Goal: Task Accomplishment & Management: Manage account settings

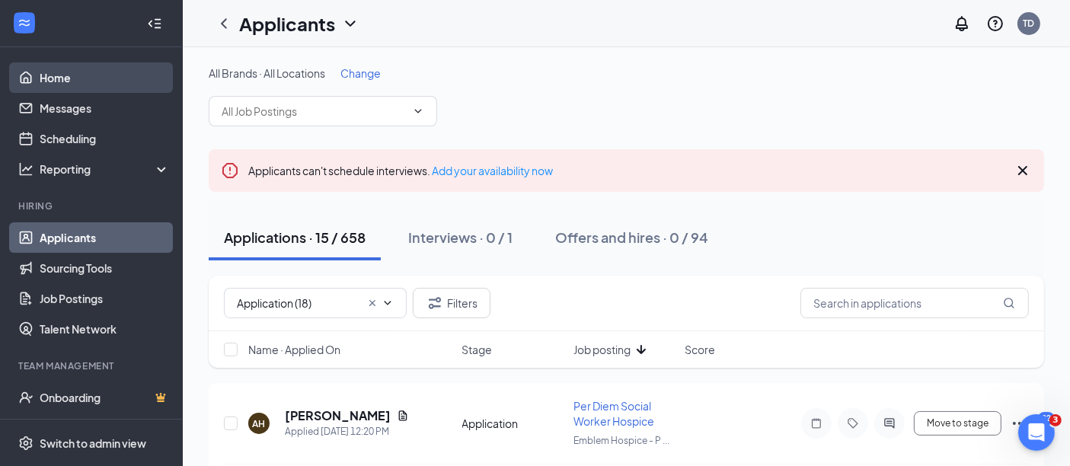
click at [46, 86] on link "Home" at bounding box center [105, 77] width 130 height 30
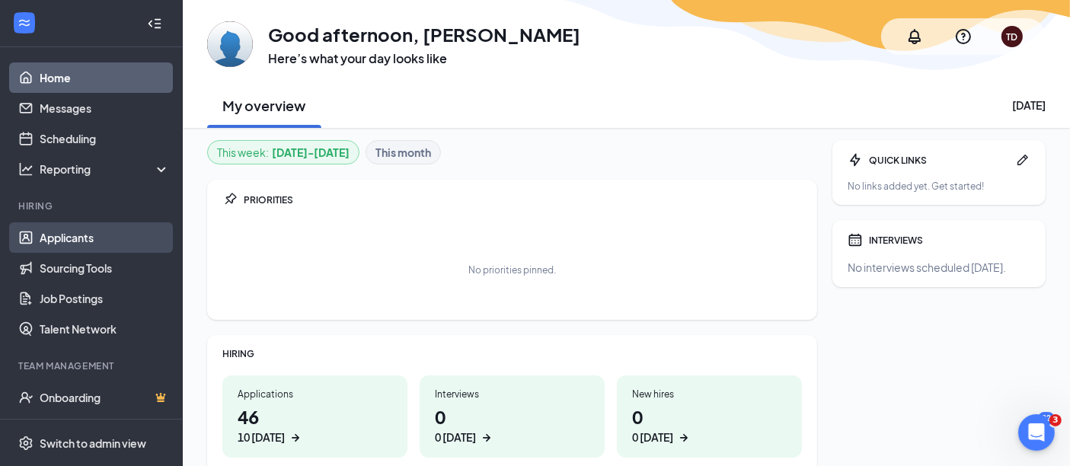
click at [66, 237] on link "Applicants" at bounding box center [105, 237] width 130 height 30
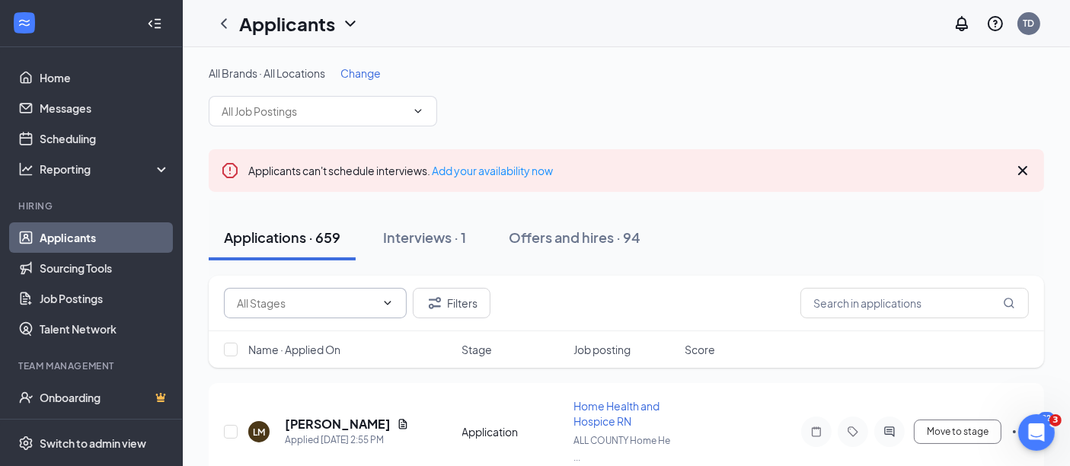
click at [290, 298] on input "text" at bounding box center [306, 303] width 139 height 17
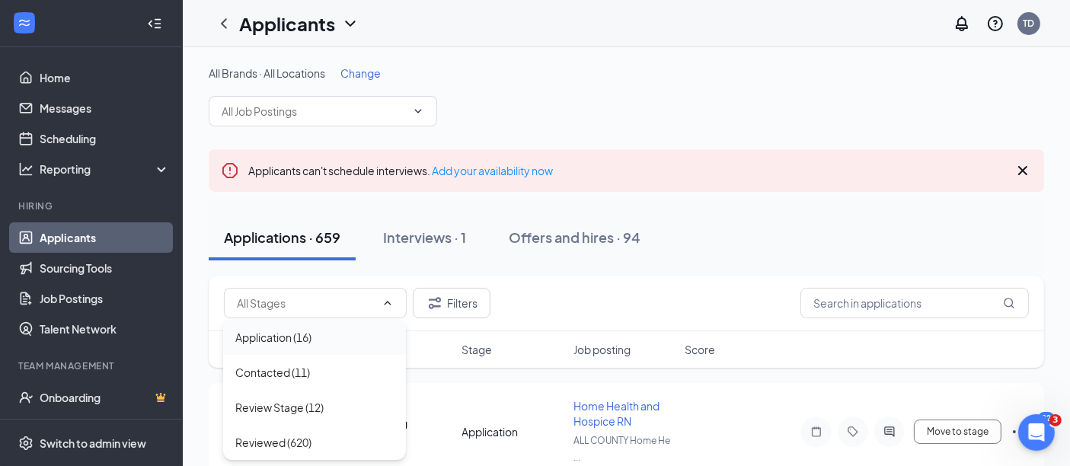
click at [291, 340] on div "Application (16)" at bounding box center [273, 337] width 76 height 17
type input "Application (16)"
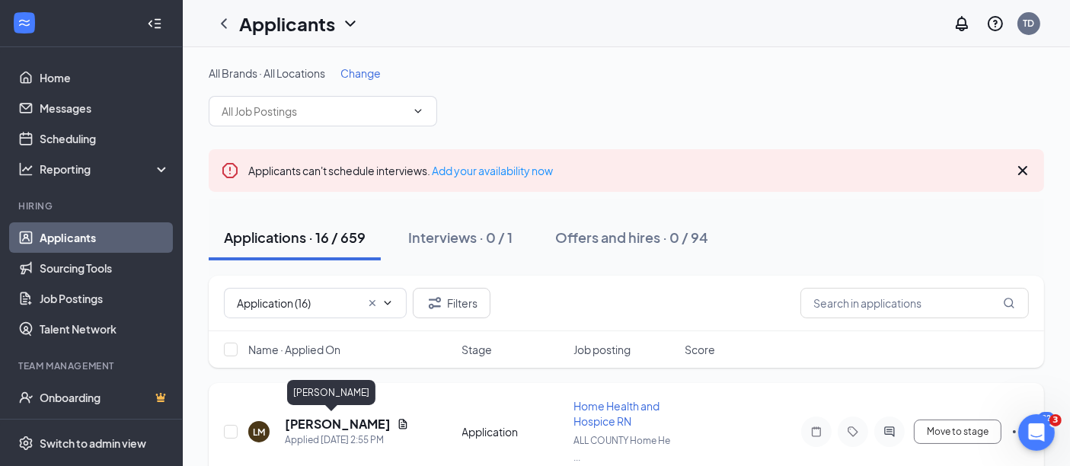
click at [311, 420] on h5 "[PERSON_NAME]" at bounding box center [338, 424] width 106 height 17
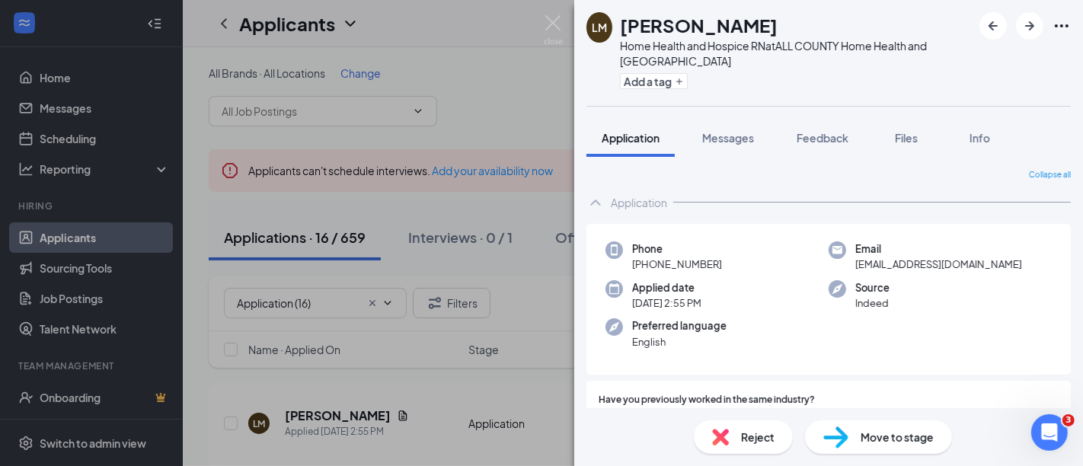
click at [944, 225] on div "Phone [PHONE_NUMBER] Email [EMAIL_ADDRESS][DOMAIN_NAME] Applied date [DATE] 2:5…" at bounding box center [828, 300] width 484 height 152
drag, startPoint x: 991, startPoint y: 301, endPoint x: 994, endPoint y: 309, distance: 8.7
click at [994, 309] on div "Source Indeed" at bounding box center [939, 295] width 223 height 31
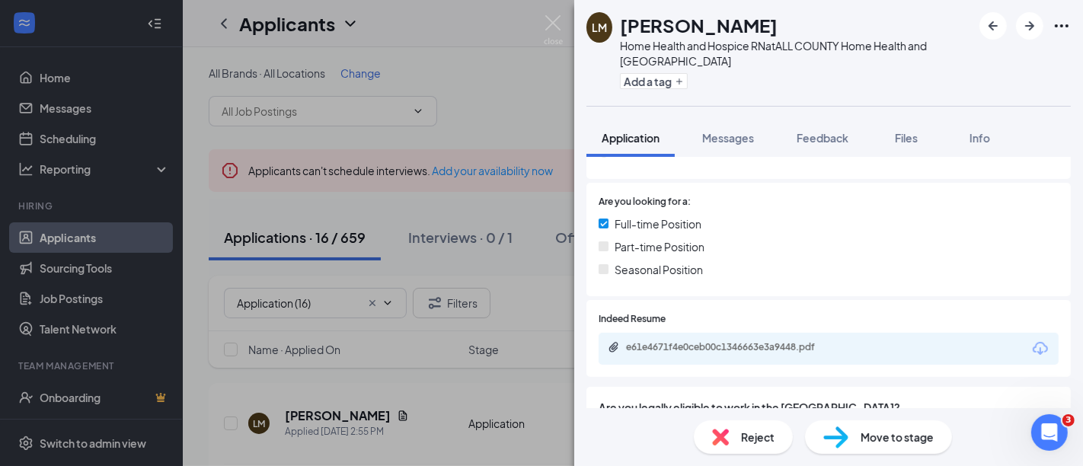
scroll to position [294, 0]
click at [854, 351] on div "e61e4671f4e0ceb00c1346663e3a9448.pdf" at bounding box center [829, 347] width 460 height 32
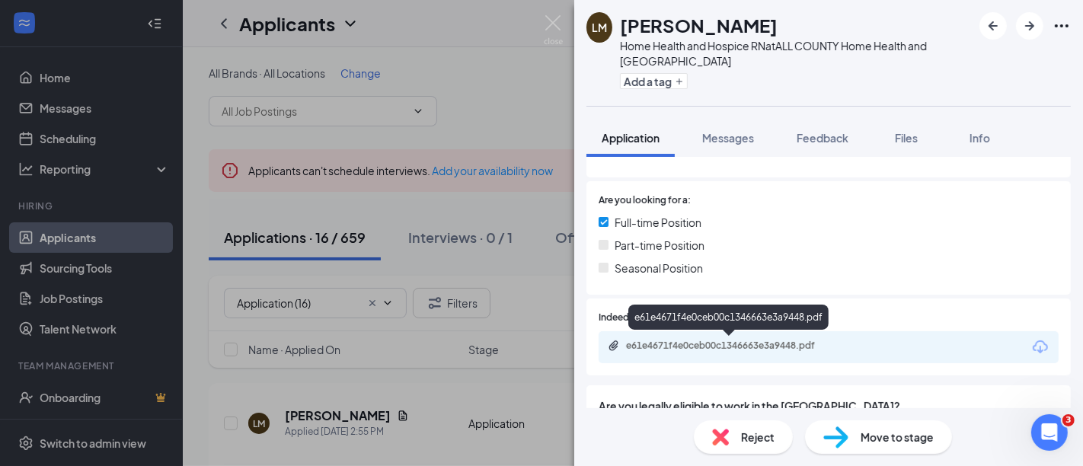
click at [848, 342] on div "e61e4671f4e0ceb00c1346663e3a9448.pdf" at bounding box center [731, 346] width 247 height 12
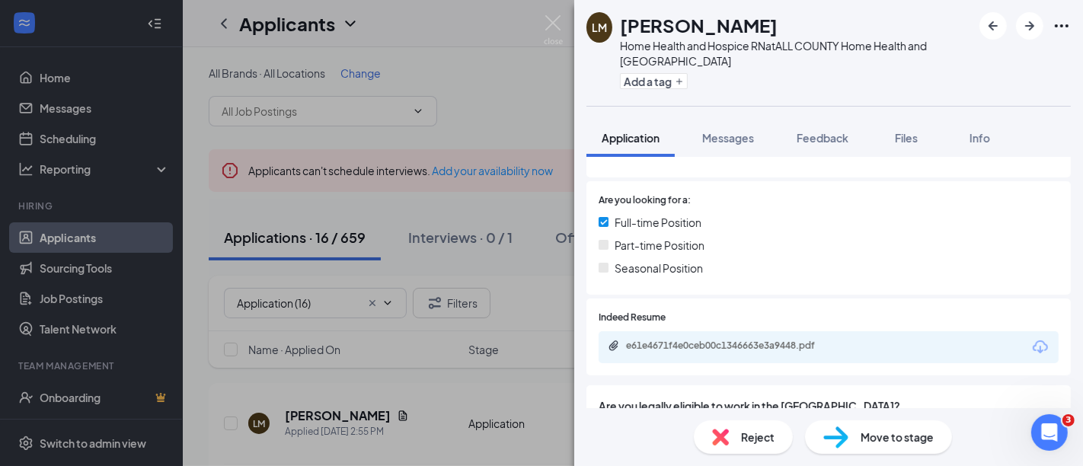
click at [892, 442] on span "Move to stage" at bounding box center [896, 437] width 73 height 17
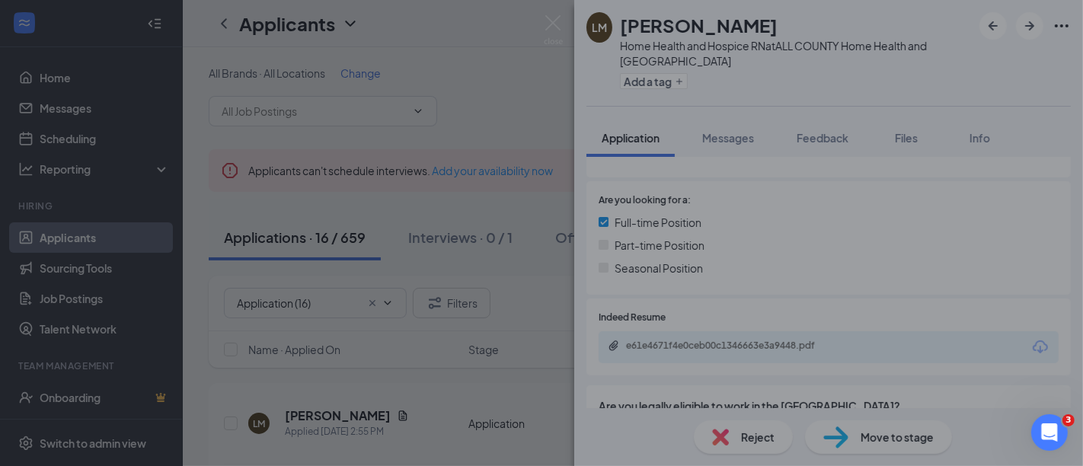
click at [889, 435] on div "Move to stage Choose stage: Reviewed (next stage) # Name Status Message format …" at bounding box center [541, 233] width 1083 height 466
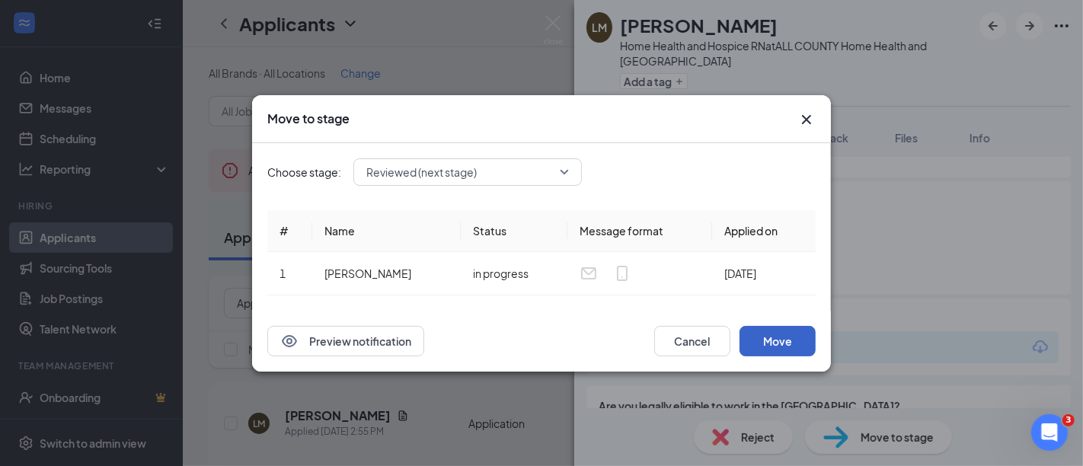
click at [781, 336] on button "Move" at bounding box center [777, 341] width 76 height 30
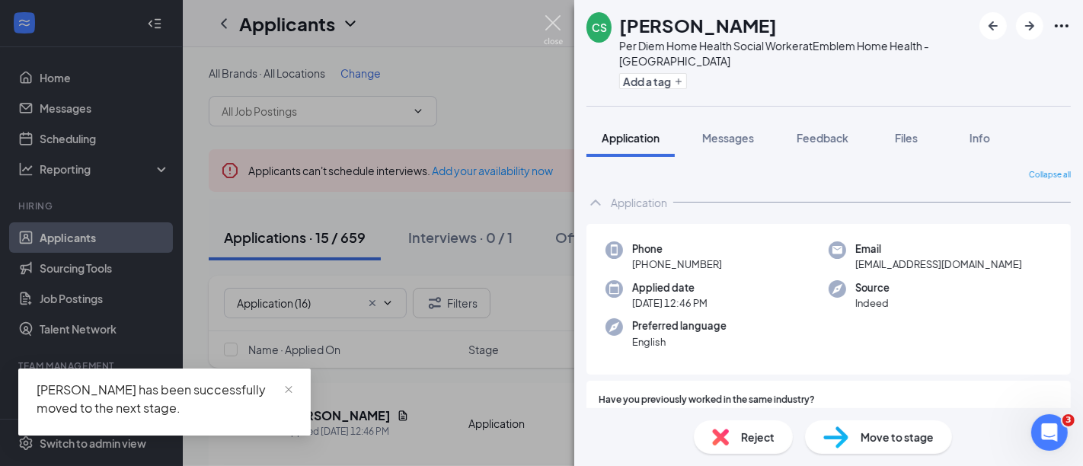
click at [555, 15] on img at bounding box center [553, 30] width 19 height 30
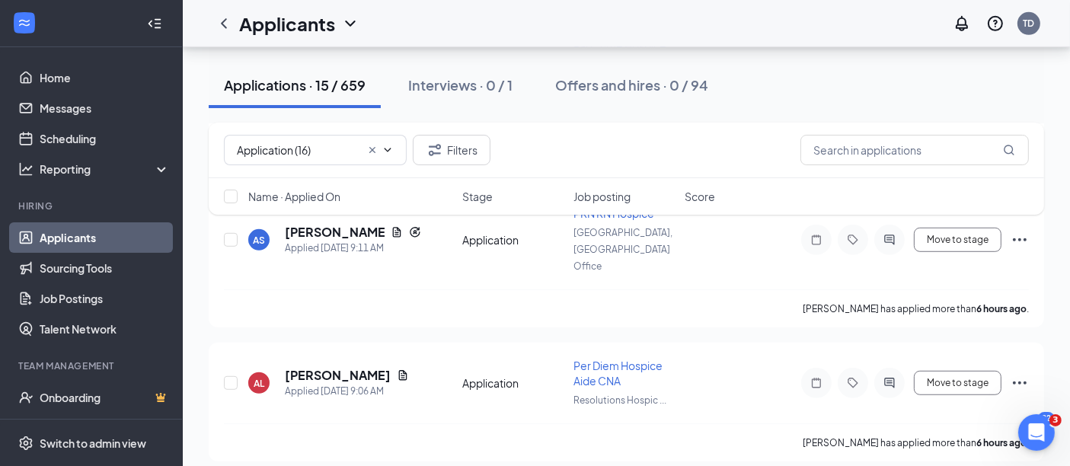
scroll to position [956, 0]
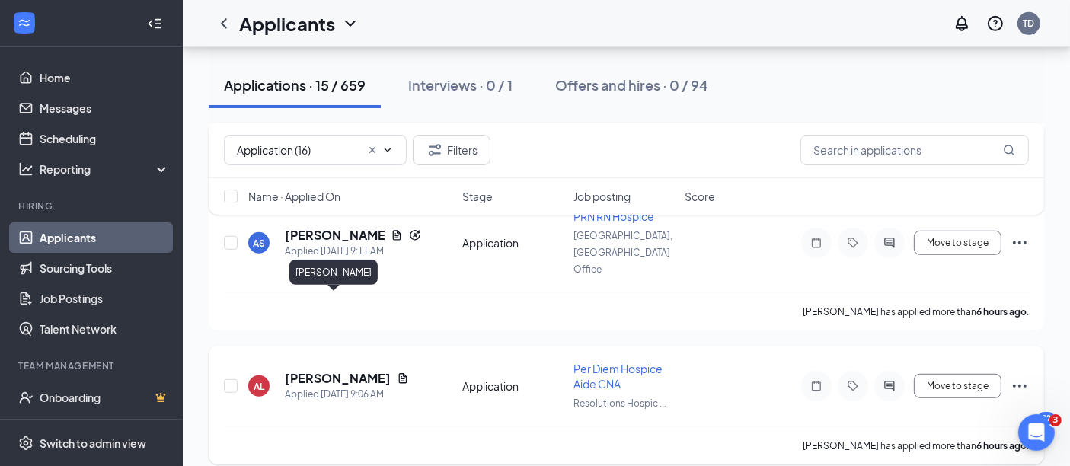
click at [324, 370] on h5 "[PERSON_NAME]" at bounding box center [338, 378] width 106 height 17
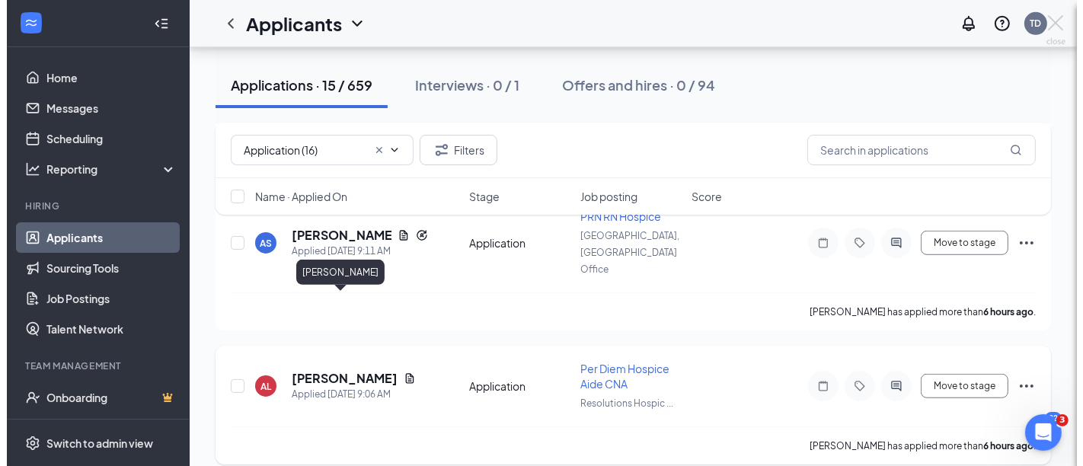
scroll to position [894, 0]
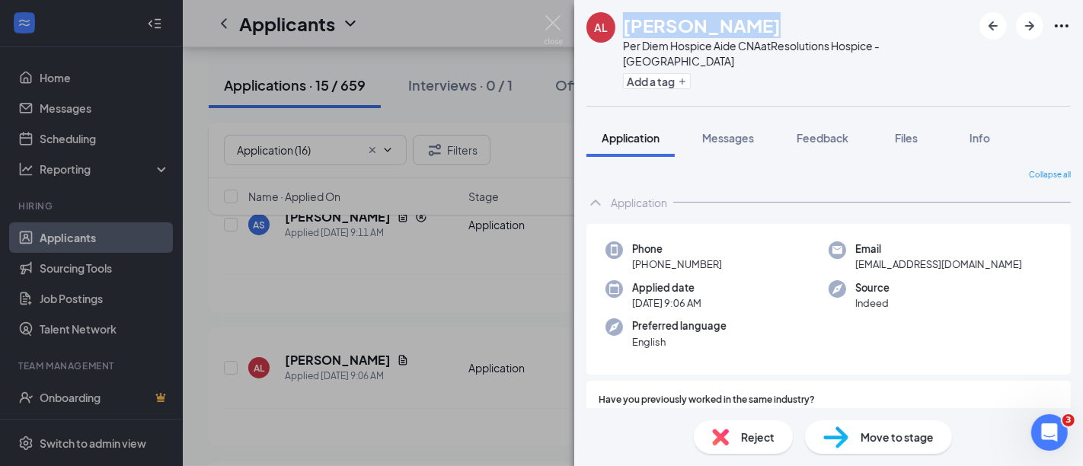
drag, startPoint x: 628, startPoint y: 23, endPoint x: 746, endPoint y: 14, distance: 118.4
click at [746, 14] on div "[PERSON_NAME]" at bounding box center [797, 25] width 349 height 26
copy h1 "[PERSON_NAME]"
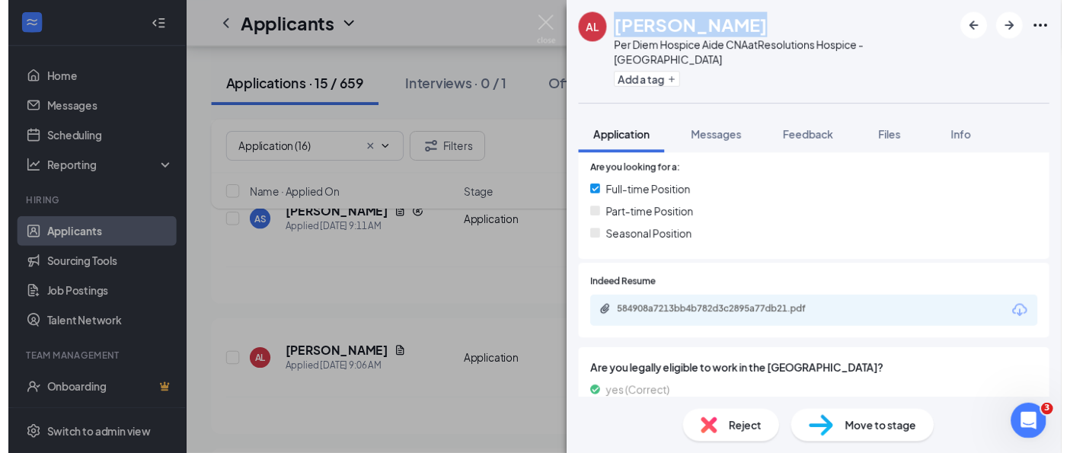
scroll to position [324, 0]
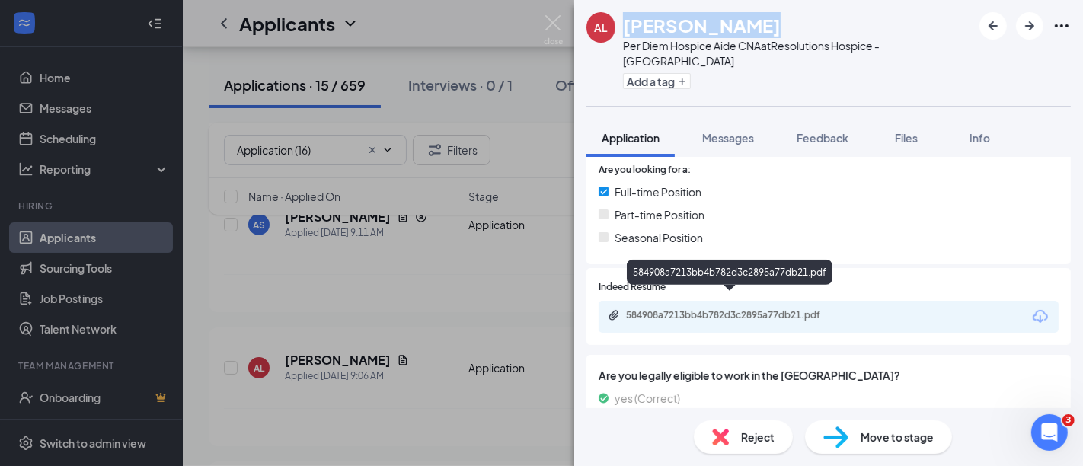
click at [813, 309] on div "584908a7213bb4b782d3c2895a77db21.pdf" at bounding box center [732, 315] width 213 height 12
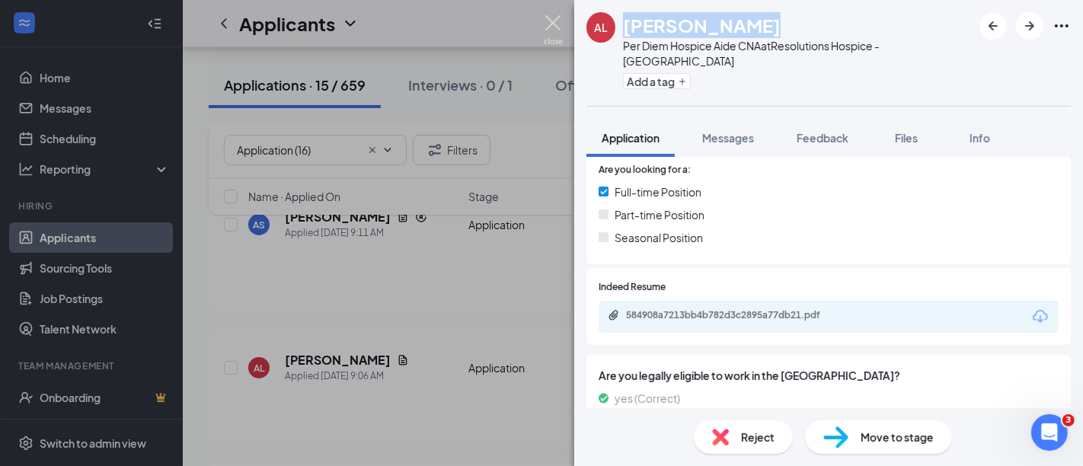
click at [552, 20] on img at bounding box center [553, 30] width 19 height 30
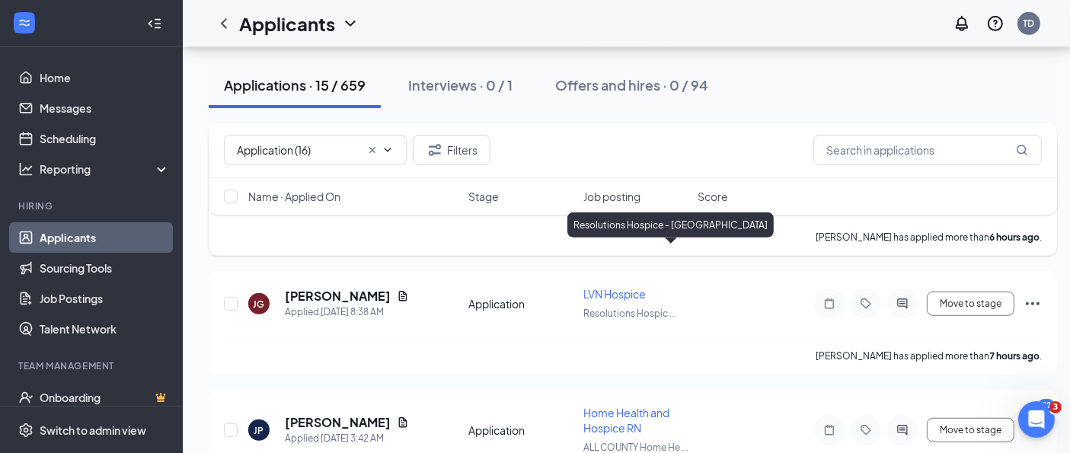
scroll to position [1085, 4]
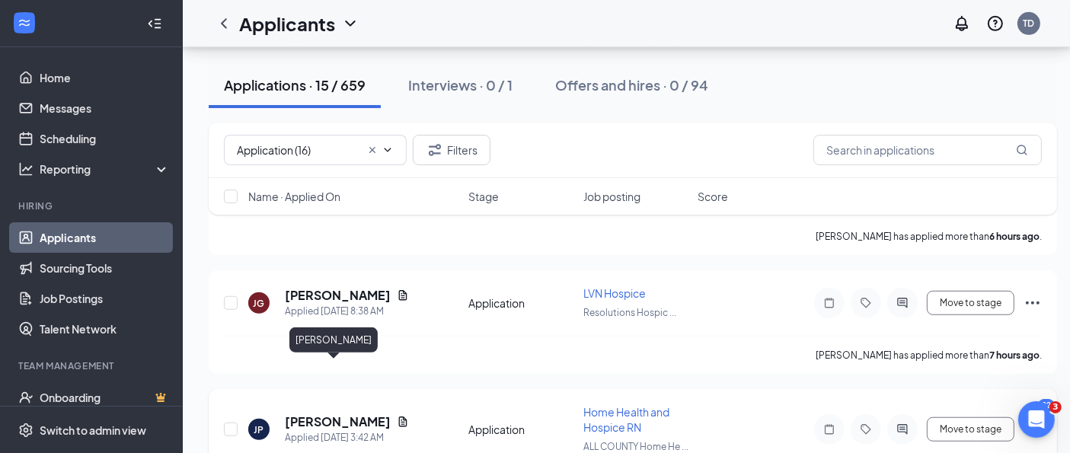
click at [326, 413] on h5 "[PERSON_NAME]" at bounding box center [338, 421] width 106 height 17
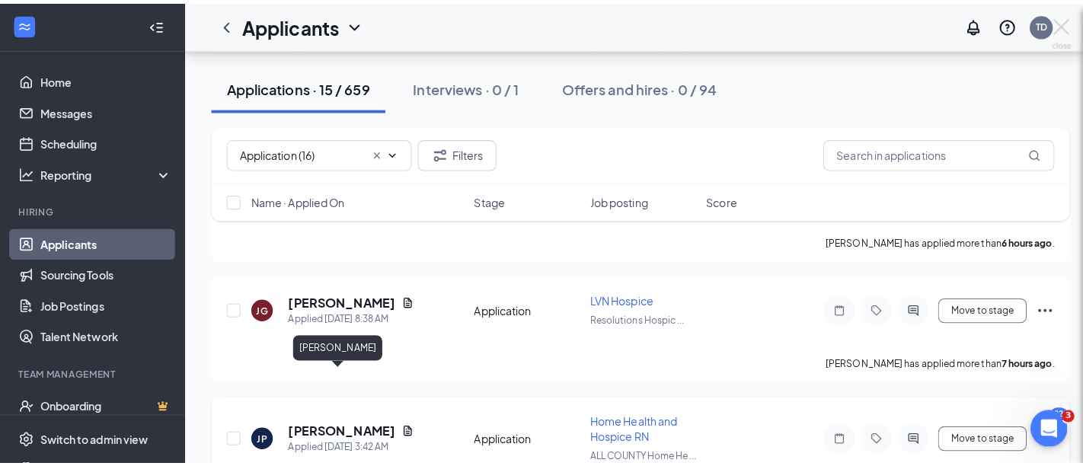
scroll to position [1085, 0]
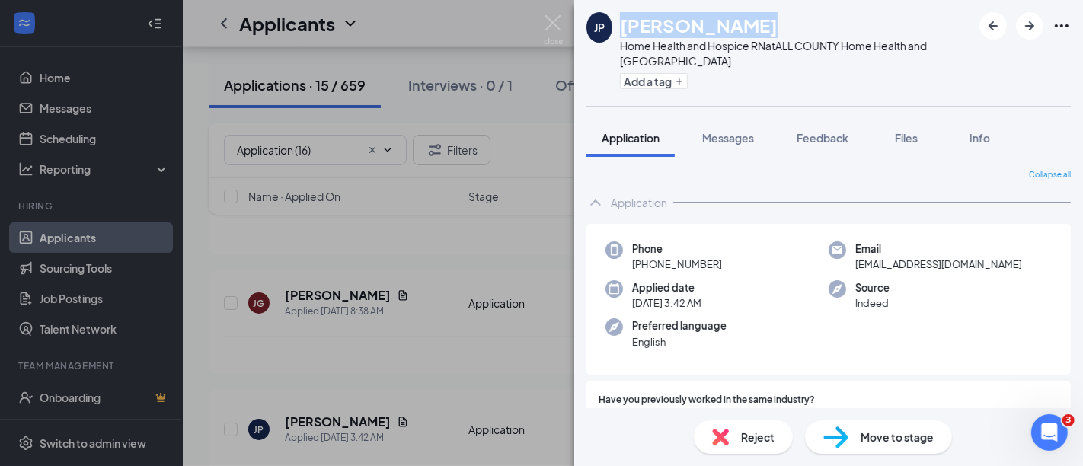
drag, startPoint x: 623, startPoint y: 24, endPoint x: 747, endPoint y: 20, distance: 124.2
click at [747, 20] on div "[PERSON_NAME]" at bounding box center [796, 25] width 352 height 26
copy h1 "[PERSON_NAME]"
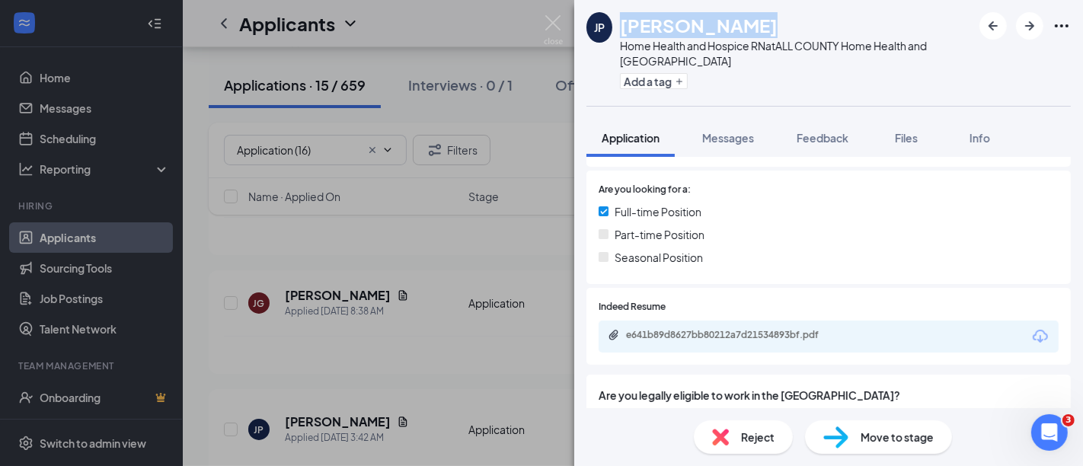
scroll to position [311, 0]
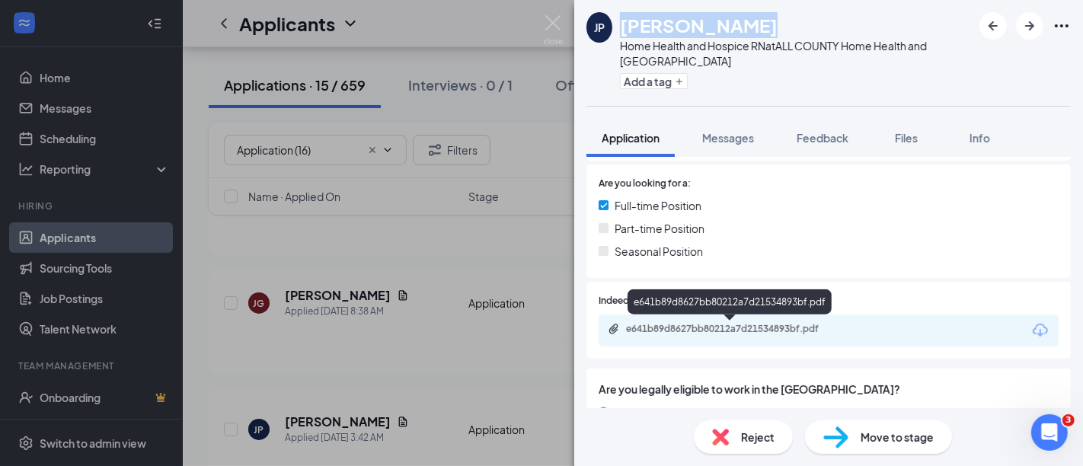
click at [831, 330] on div "e641b89d8627bb80212a7d21534893bf.pdf" at bounding box center [732, 329] width 213 height 12
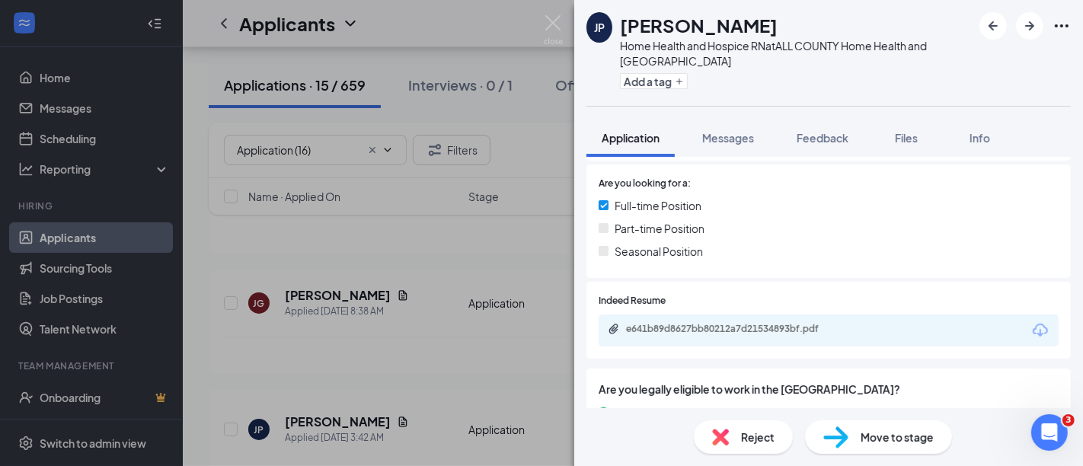
click at [892, 437] on span "Move to stage" at bounding box center [896, 437] width 73 height 17
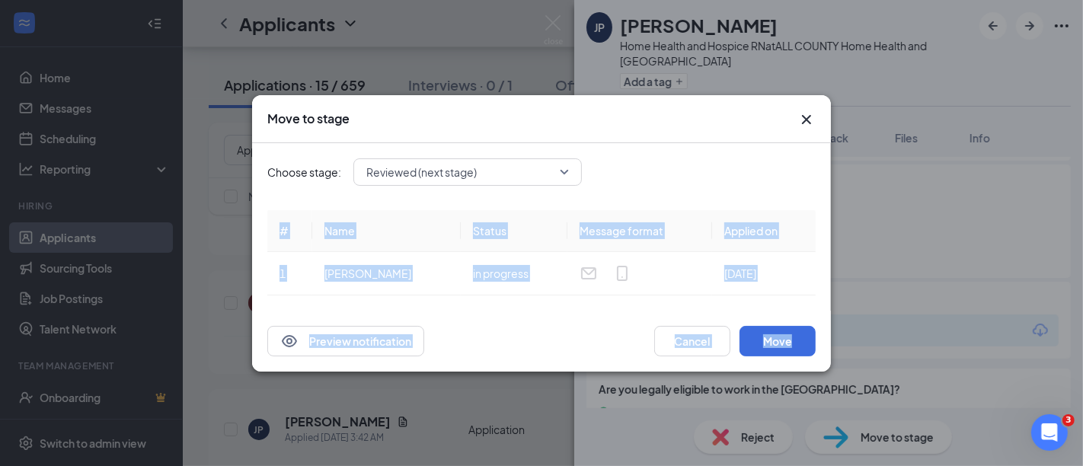
drag, startPoint x: 892, startPoint y: 437, endPoint x: 715, endPoint y: 297, distance: 225.5
click at [715, 297] on div "Move to stage Choose stage: Reviewed (next stage) # Name Status Message format …" at bounding box center [541, 233] width 1083 height 466
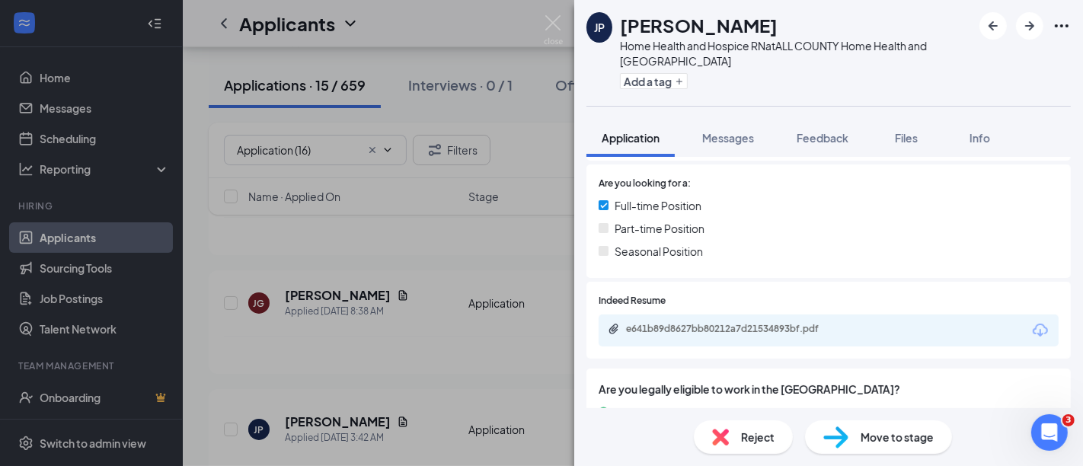
click at [899, 436] on span "Move to stage" at bounding box center [896, 437] width 73 height 17
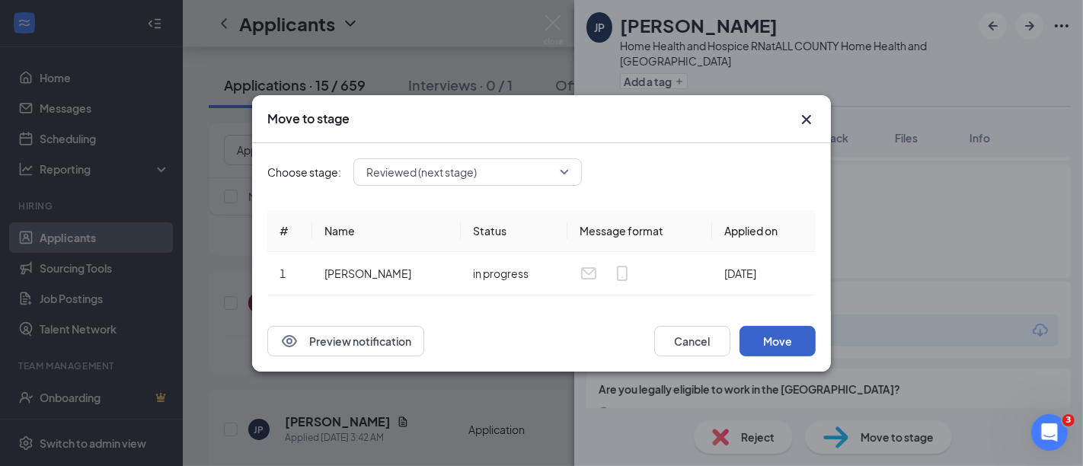
click at [784, 343] on button "Move" at bounding box center [777, 341] width 76 height 30
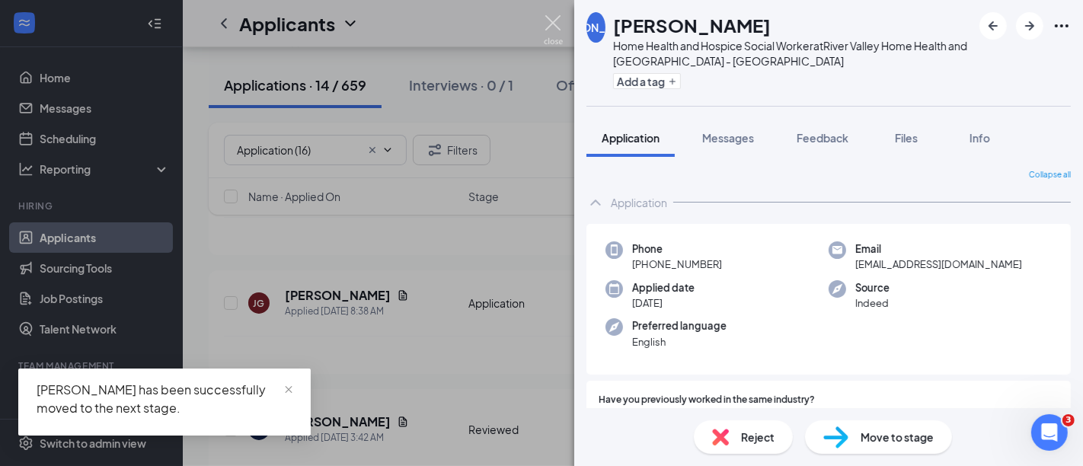
click at [554, 17] on img at bounding box center [553, 30] width 19 height 30
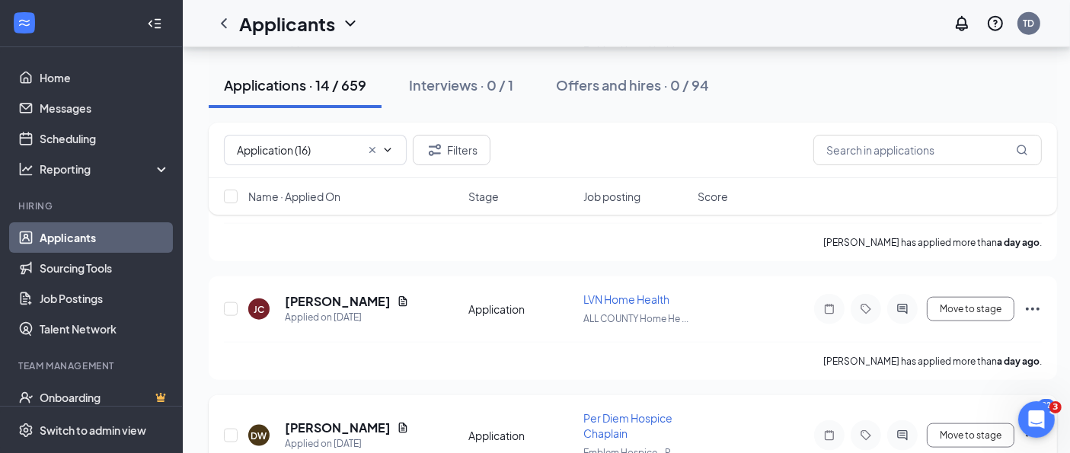
scroll to position [1780, 5]
click at [334, 293] on h5 "[PERSON_NAME]" at bounding box center [338, 301] width 106 height 17
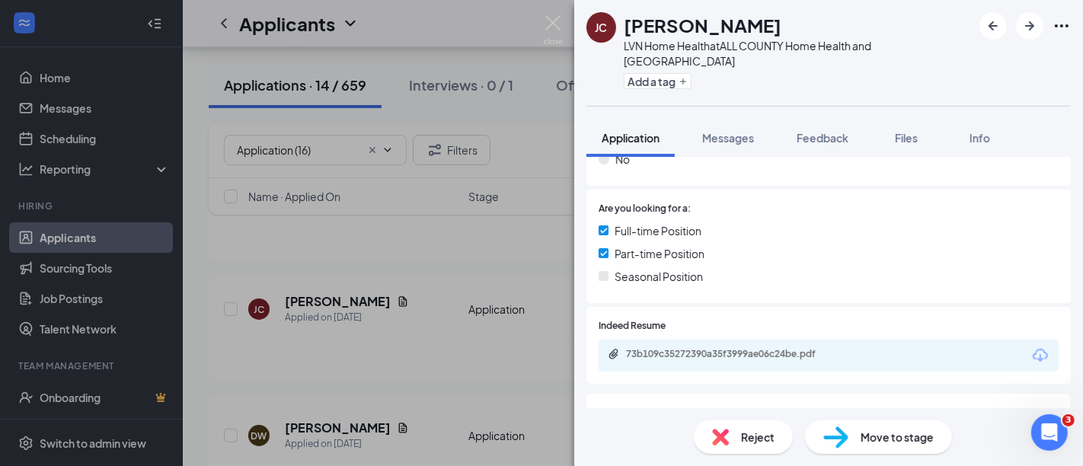
scroll to position [287, 0]
click at [816, 346] on div "73b109c35272390a35f3999ae06c24be.pdf" at bounding box center [732, 352] width 213 height 12
click at [893, 437] on span "Move to stage" at bounding box center [896, 437] width 73 height 17
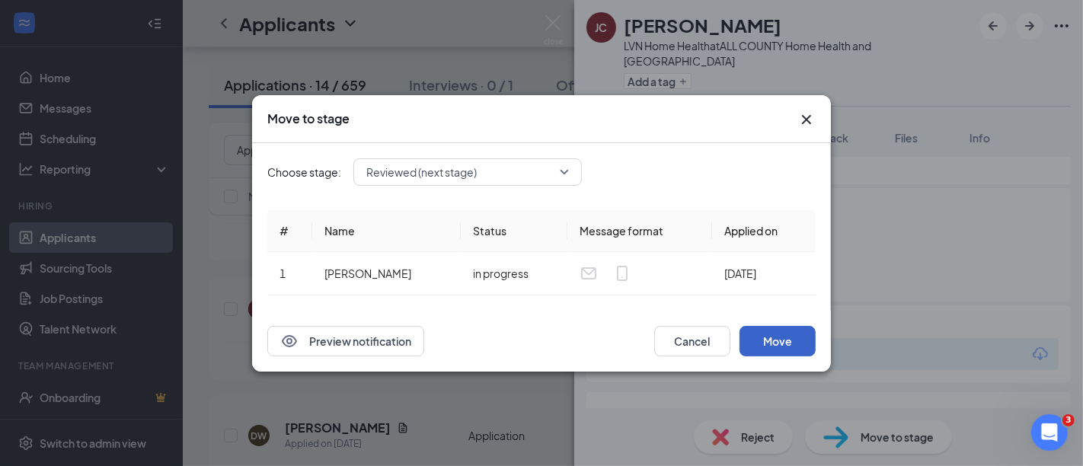
click at [774, 334] on button "Move" at bounding box center [777, 341] width 76 height 30
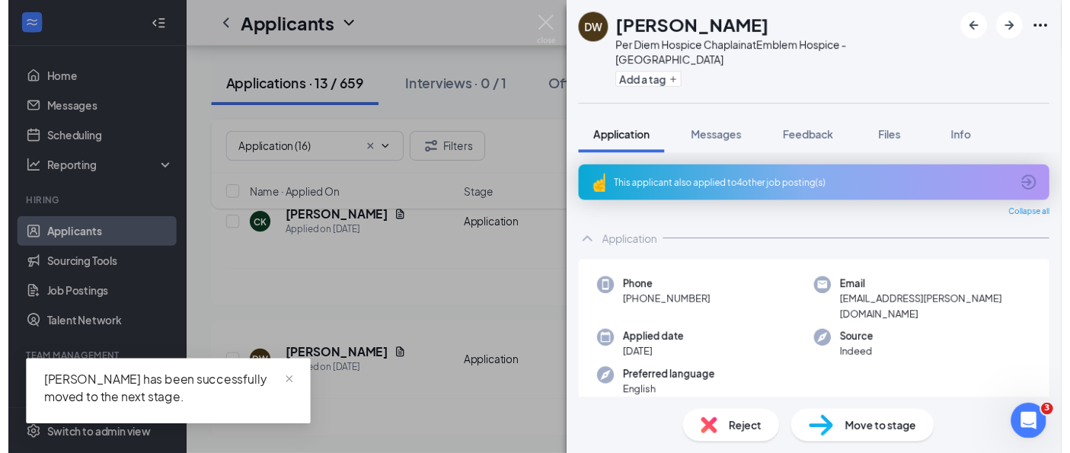
scroll to position [1660, 0]
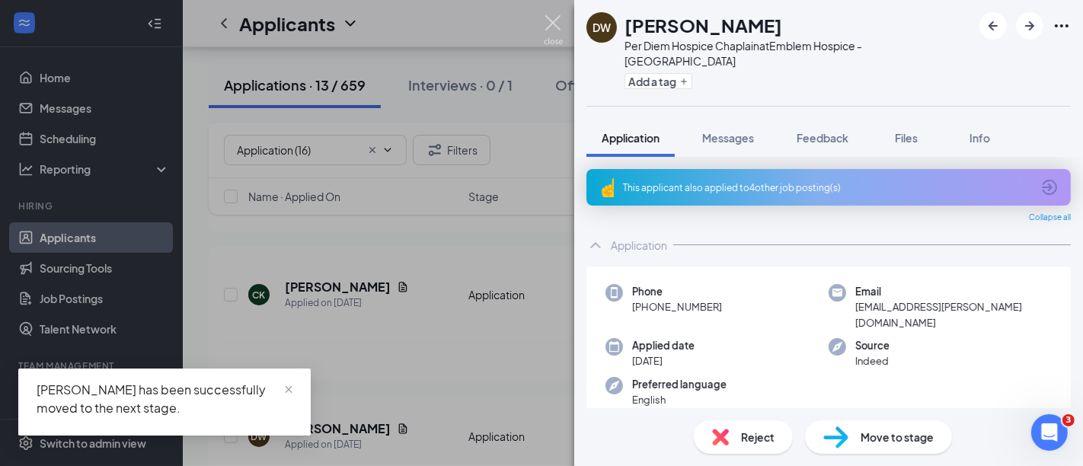
click at [548, 24] on img at bounding box center [553, 30] width 19 height 30
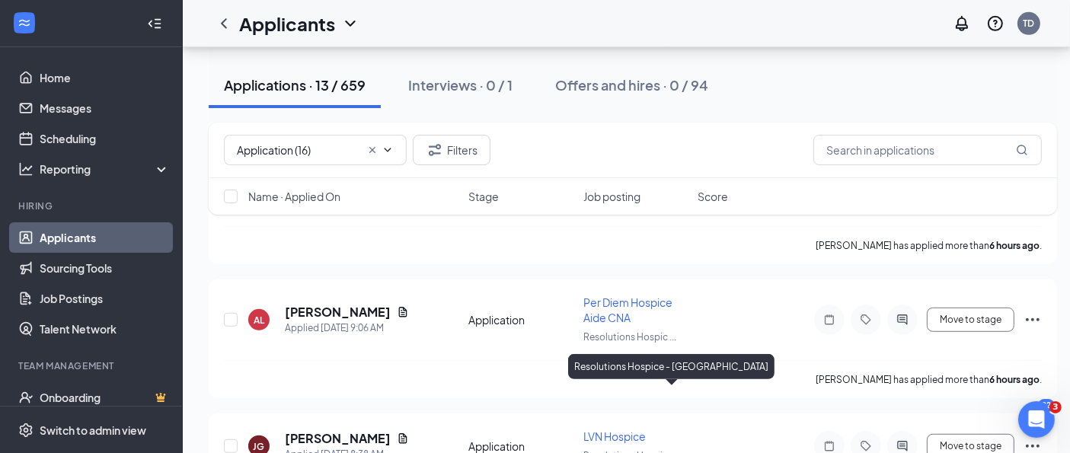
scroll to position [940, 0]
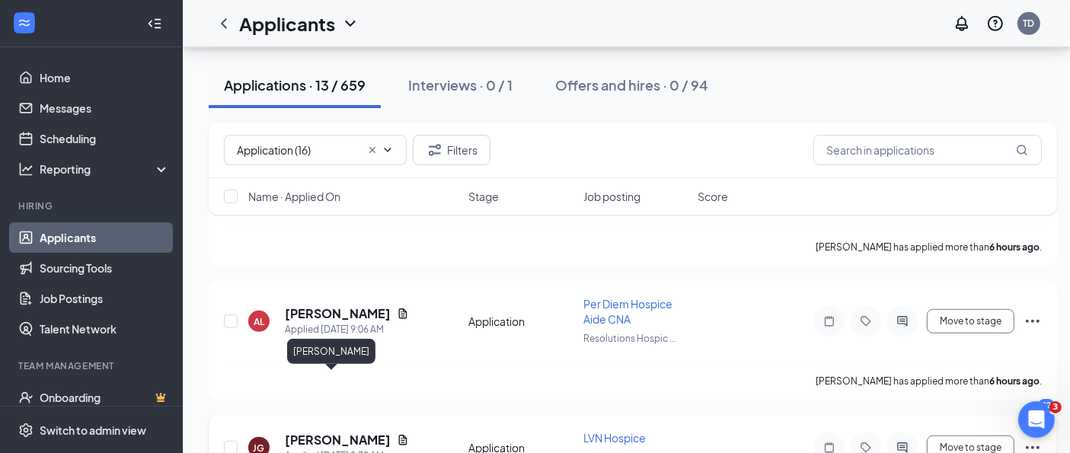
click at [337, 432] on h5 "[PERSON_NAME]" at bounding box center [338, 440] width 106 height 17
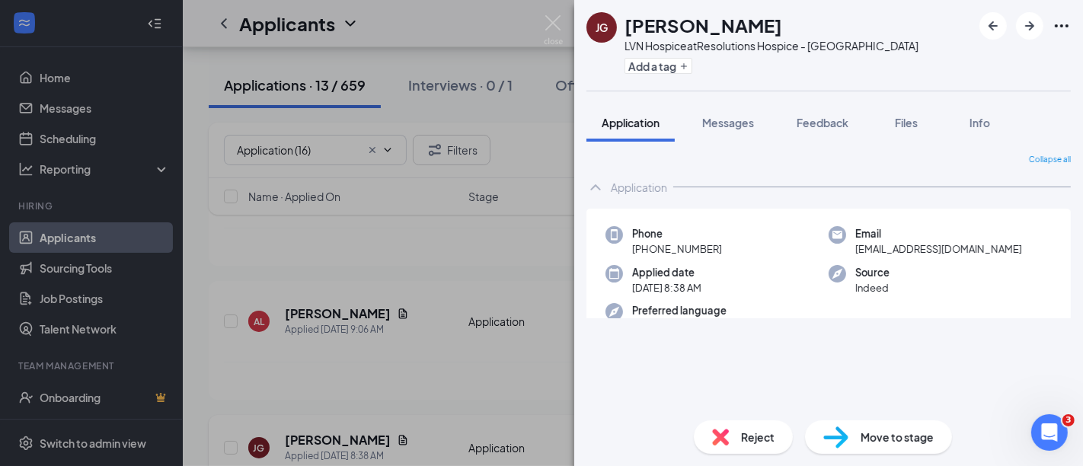
click at [337, 377] on div "[PERSON_NAME] LVN Hospice at Resolutions Hospice - Austin Add a tag Application…" at bounding box center [541, 233] width 1083 height 466
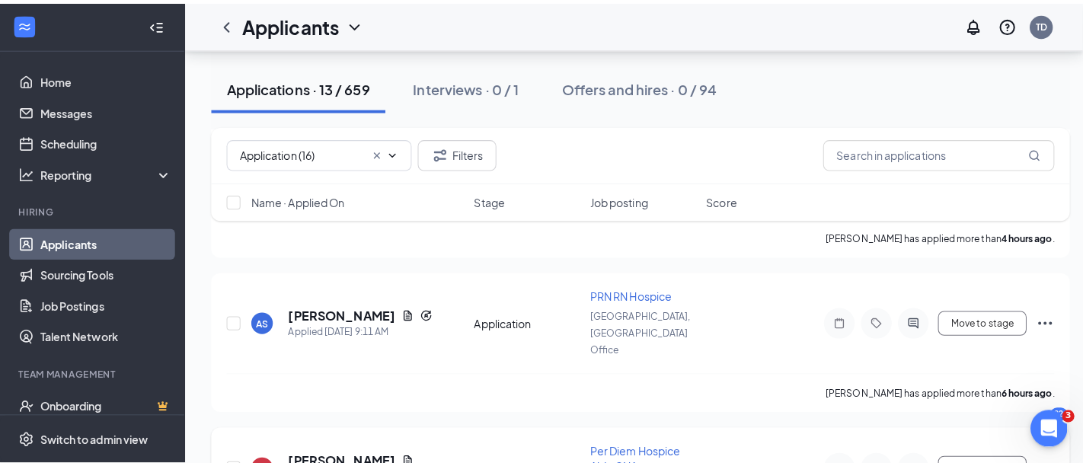
scroll to position [802, 0]
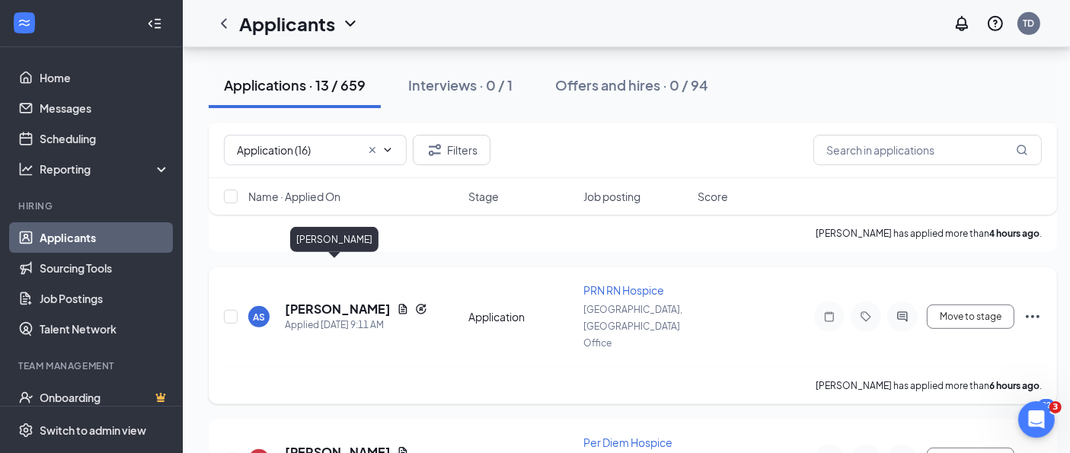
click at [321, 301] on h5 "[PERSON_NAME]" at bounding box center [338, 309] width 106 height 17
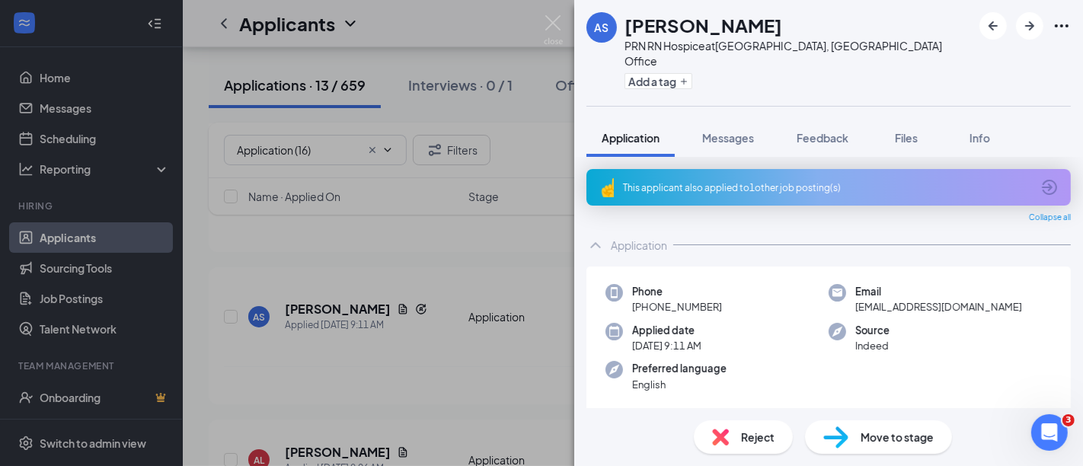
drag, startPoint x: 628, startPoint y: 30, endPoint x: 780, endPoint y: 15, distance: 152.2
click at [780, 15] on div "[PERSON_NAME]" at bounding box center [797, 25] width 347 height 26
copy h1 "[PERSON_NAME]"
click at [720, 267] on div "Phone [PHONE_NUMBER] Email [EMAIL_ADDRESS][DOMAIN_NAME] Applied date [DATE] 9:1…" at bounding box center [828, 343] width 484 height 152
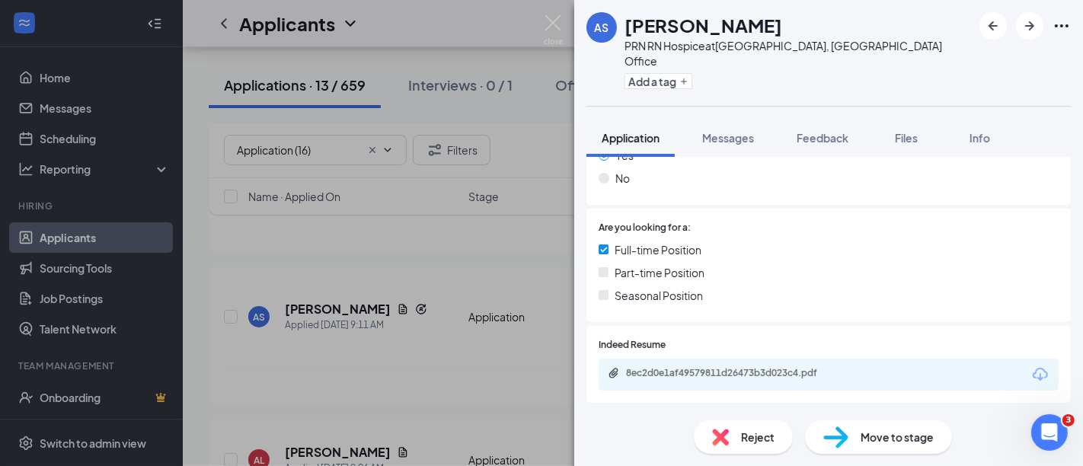
scroll to position [318, 0]
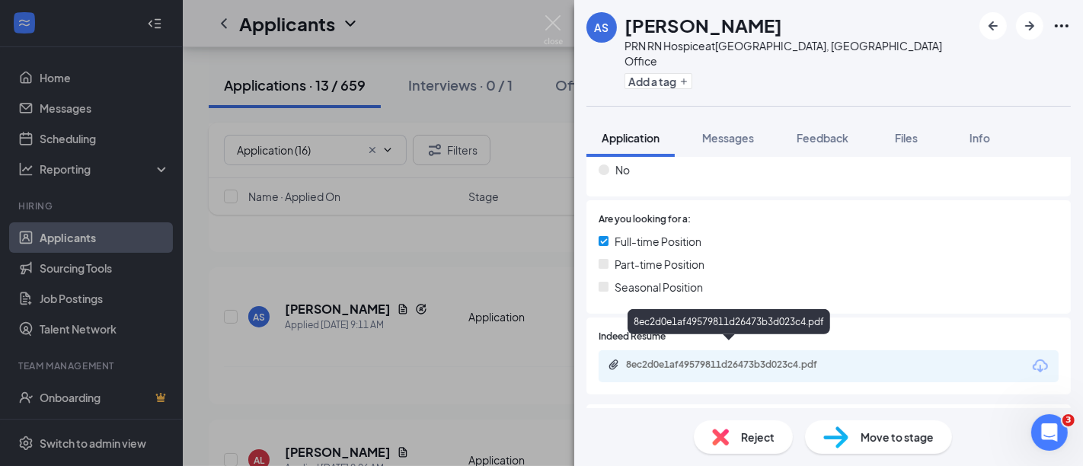
click at [725, 359] on div "8ec2d0e1af49579811d26473b3d023c4.pdf" at bounding box center [732, 365] width 213 height 12
click at [913, 436] on span "Move to stage" at bounding box center [896, 437] width 73 height 17
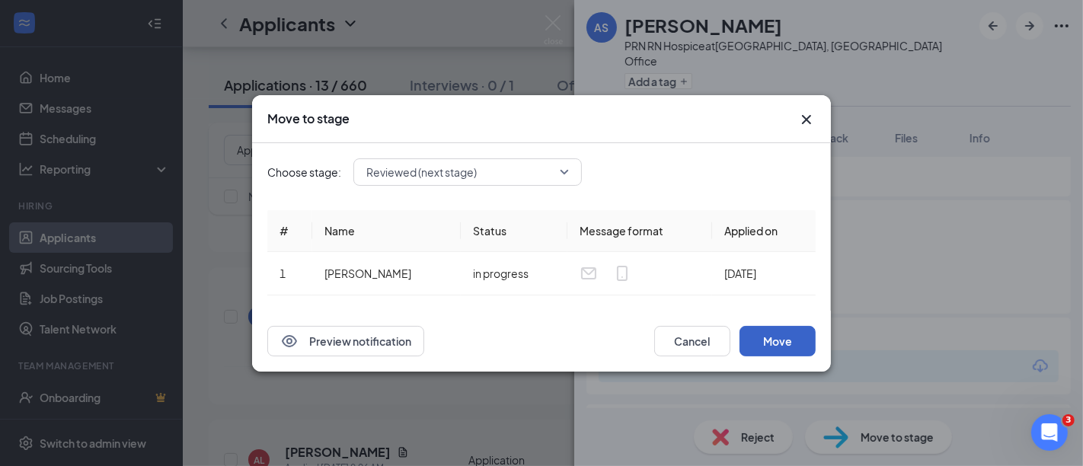
click at [777, 336] on button "Move" at bounding box center [777, 341] width 76 height 30
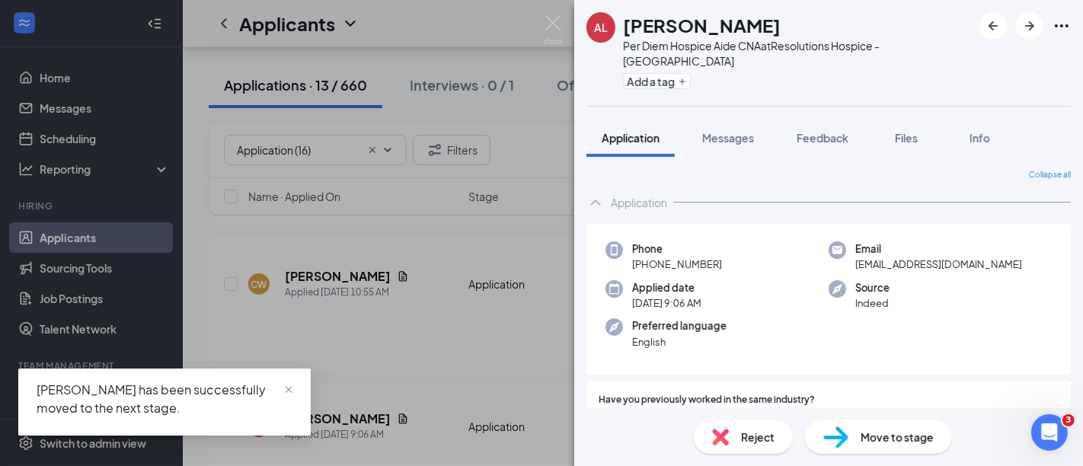
scroll to position [787, 0]
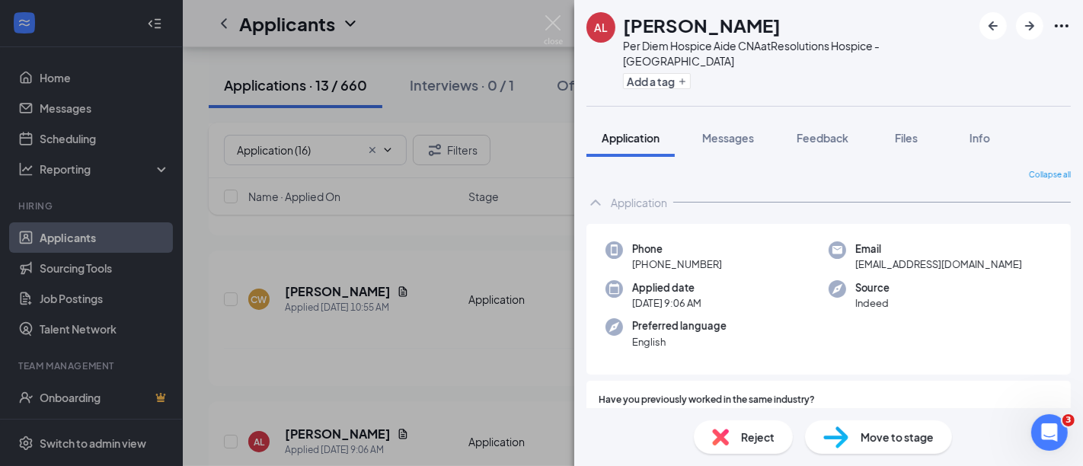
click at [885, 426] on div "Move to stage" at bounding box center [878, 437] width 147 height 34
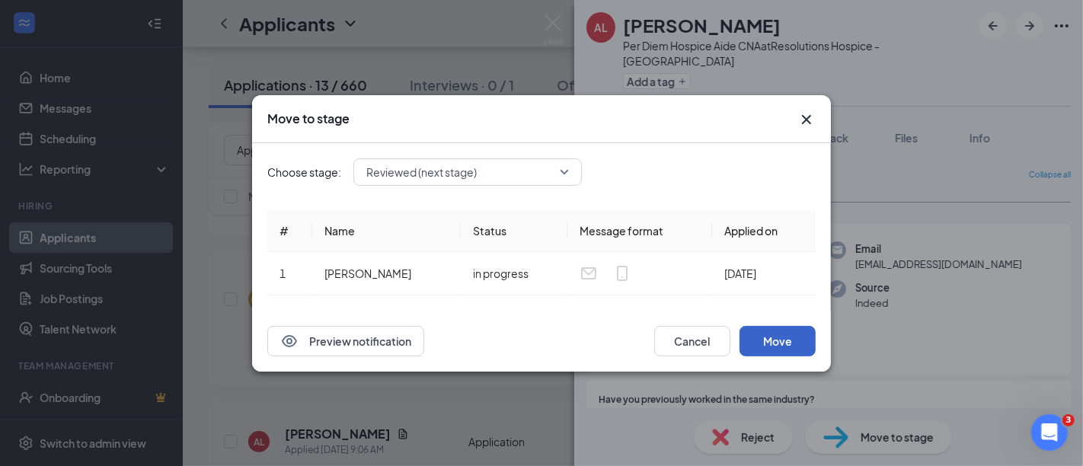
click at [774, 338] on button "Move" at bounding box center [777, 341] width 76 height 30
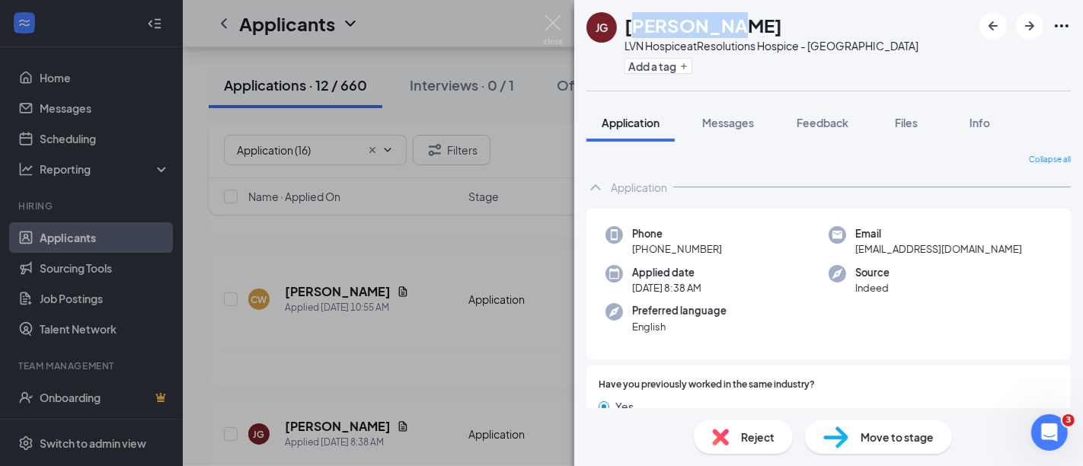
drag, startPoint x: 628, startPoint y: 25, endPoint x: 749, endPoint y: 18, distance: 121.3
click at [749, 18] on div "[PERSON_NAME]" at bounding box center [771, 25] width 294 height 26
click at [554, 18] on img at bounding box center [553, 30] width 19 height 30
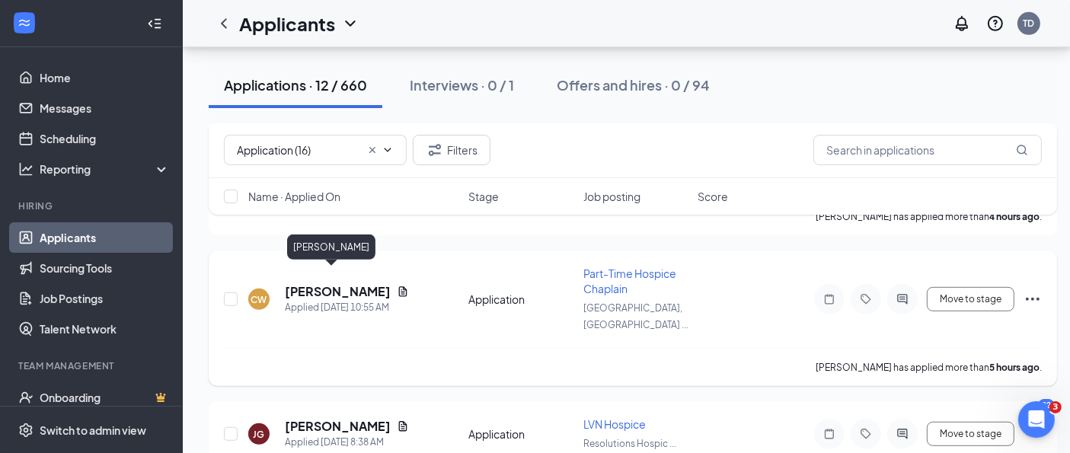
click at [328, 283] on h5 "[PERSON_NAME]" at bounding box center [338, 291] width 106 height 17
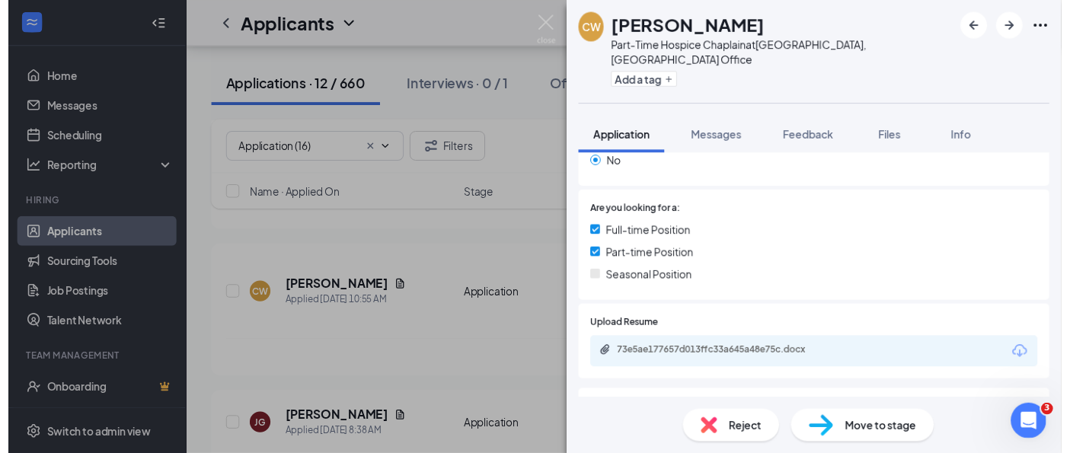
scroll to position [295, 0]
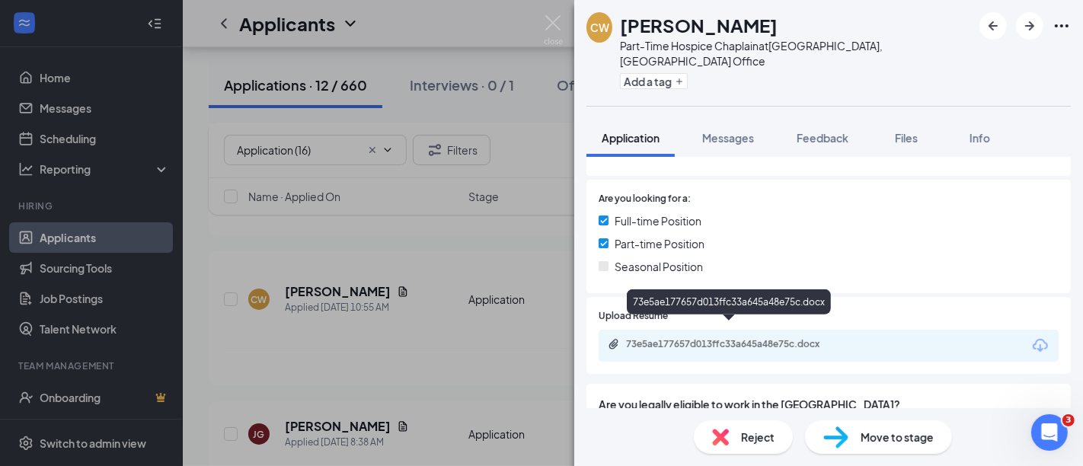
click at [787, 338] on div "73e5ae177657d013ffc33a645a48e75c.docx" at bounding box center [732, 344] width 213 height 12
click at [791, 338] on div "73e5ae177657d013ffc33a645a48e75c.docx" at bounding box center [732, 344] width 213 height 12
click at [865, 436] on span "Move to stage" at bounding box center [896, 437] width 73 height 17
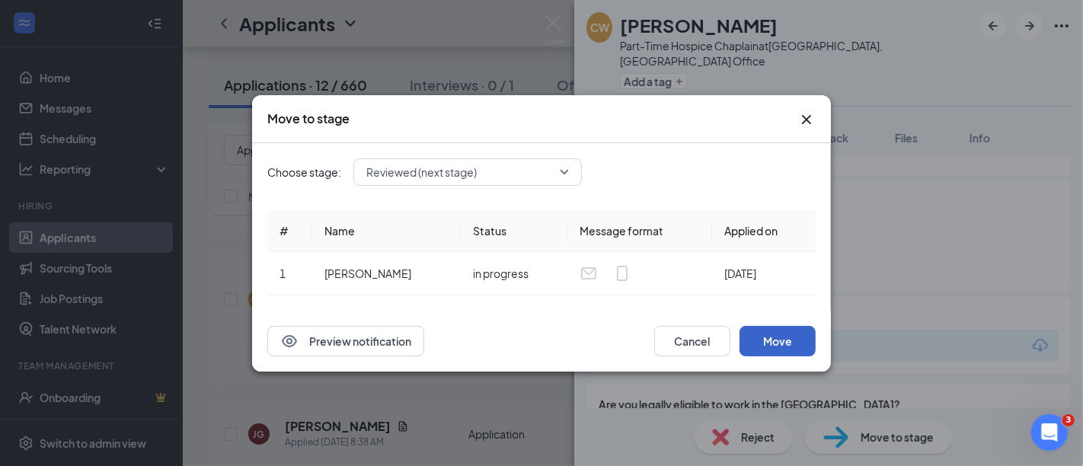
click at [794, 340] on button "Move" at bounding box center [777, 341] width 76 height 30
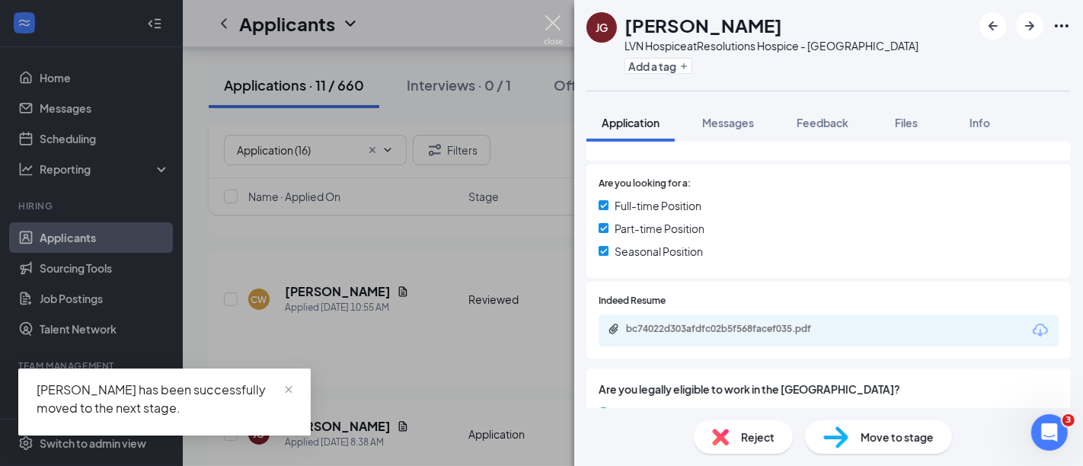
click at [553, 15] on img at bounding box center [553, 30] width 19 height 30
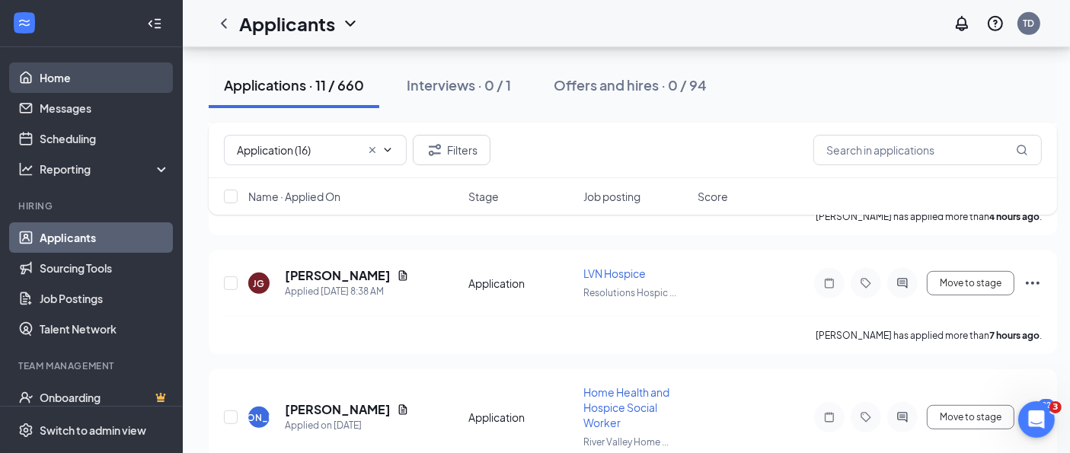
click at [50, 75] on link "Home" at bounding box center [105, 77] width 130 height 30
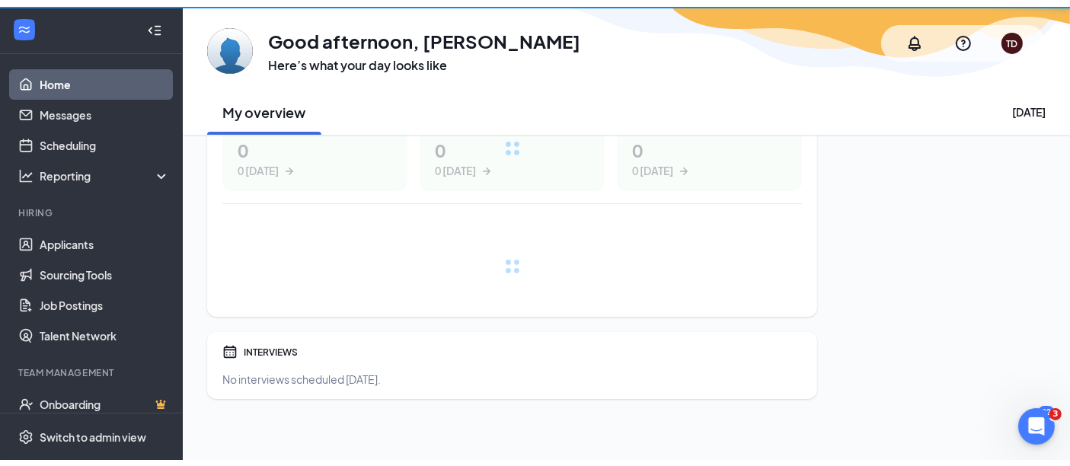
scroll to position [259, 0]
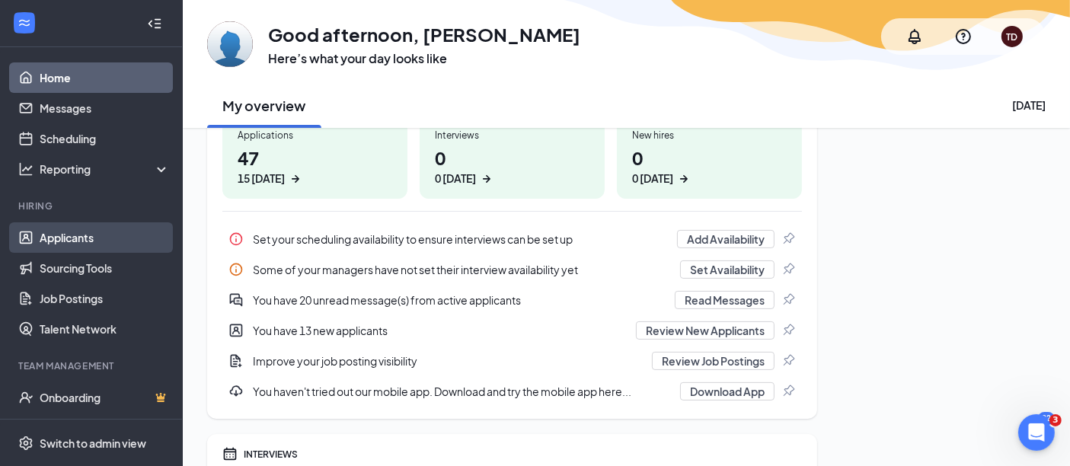
click at [76, 235] on link "Applicants" at bounding box center [105, 237] width 130 height 30
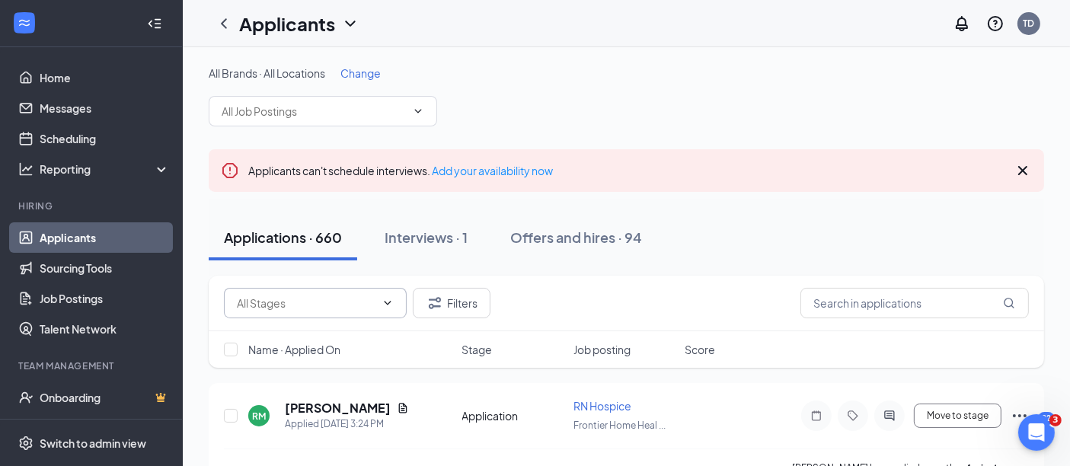
click at [303, 303] on input "text" at bounding box center [306, 303] width 139 height 17
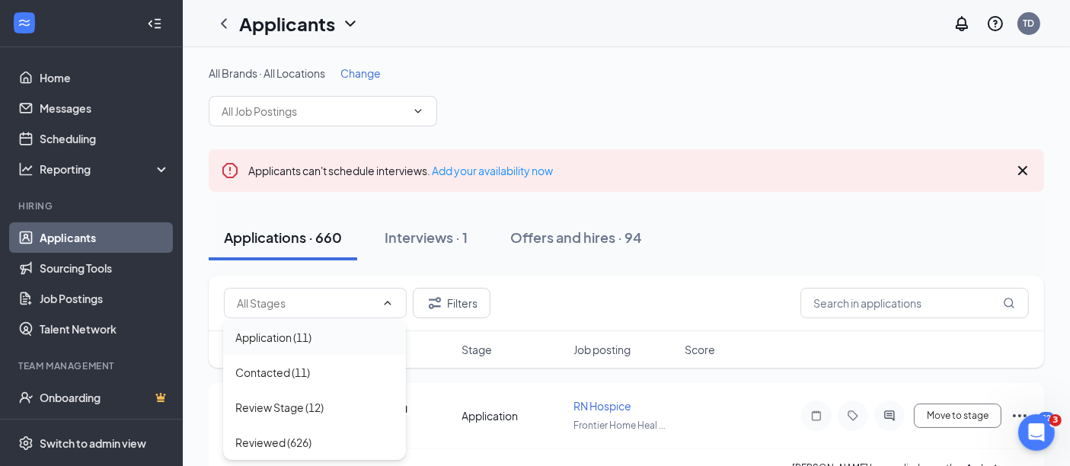
click at [306, 338] on div "Application (11)" at bounding box center [273, 337] width 76 height 17
type input "Application (11)"
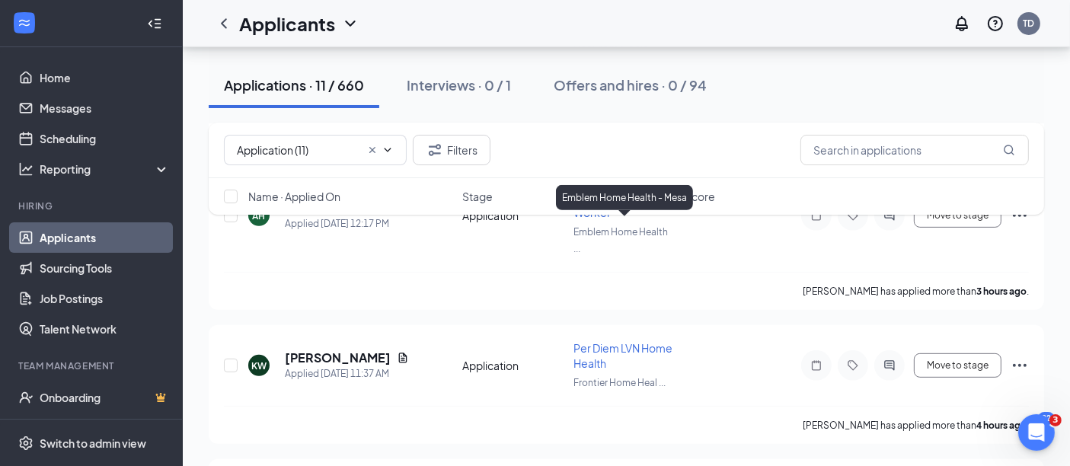
scroll to position [701, 0]
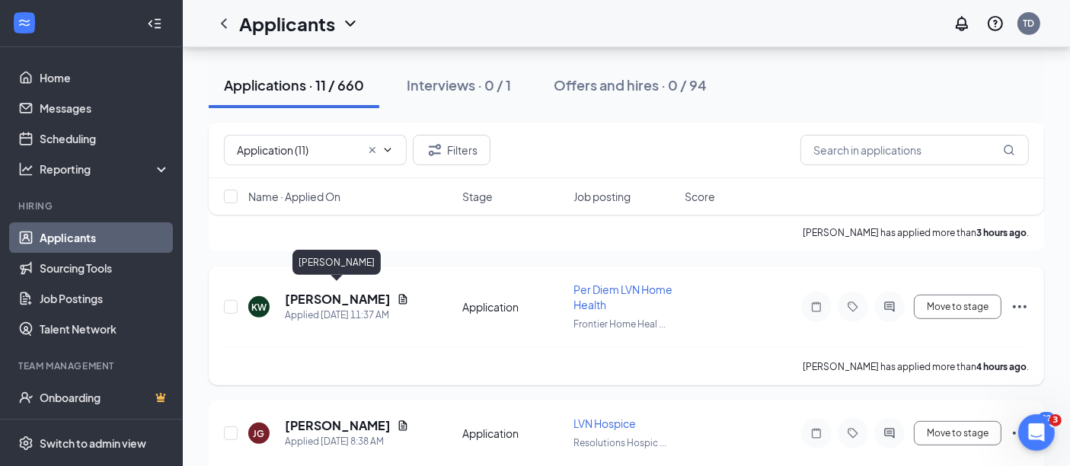
click at [325, 295] on h5 "[PERSON_NAME]" at bounding box center [338, 299] width 106 height 17
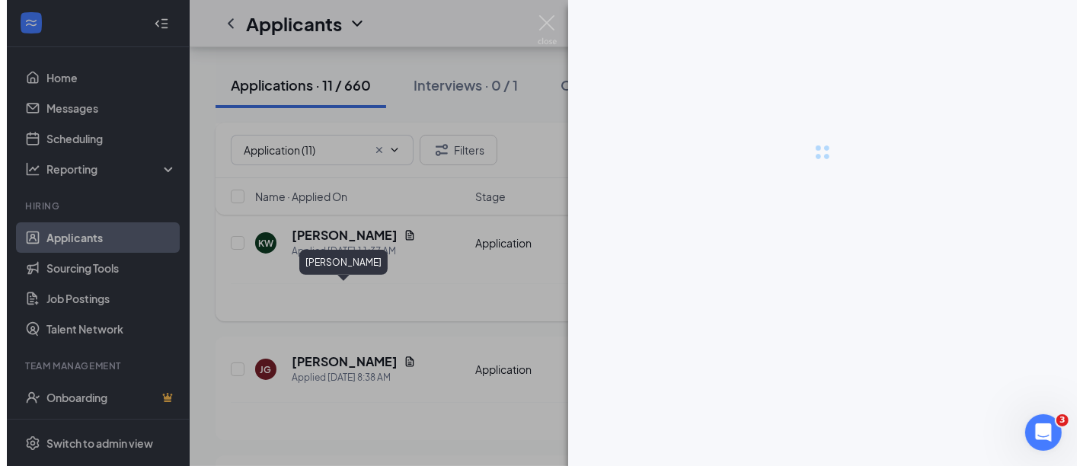
scroll to position [669, 0]
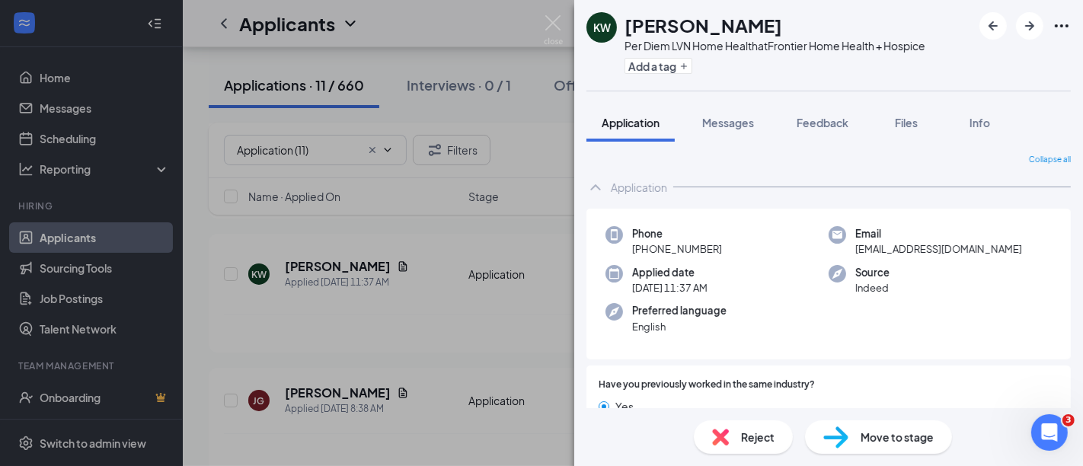
drag, startPoint x: 621, startPoint y: 24, endPoint x: 820, endPoint y: 24, distance: 198.7
click at [820, 24] on div "KW [PERSON_NAME] Per Diem LVN Home Health at Frontier Home Health + Hospice Add…" at bounding box center [755, 45] width 339 height 66
copy h1 "[PERSON_NAME]"
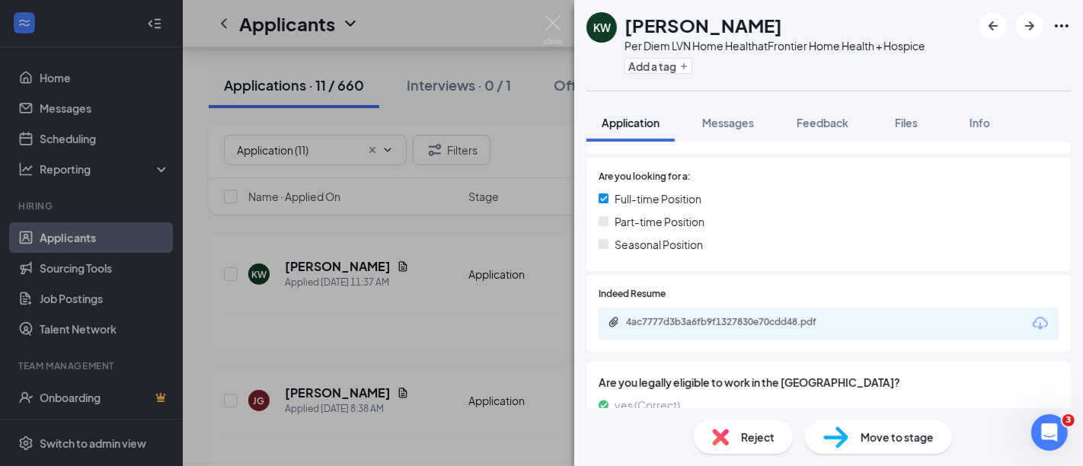
scroll to position [351, 0]
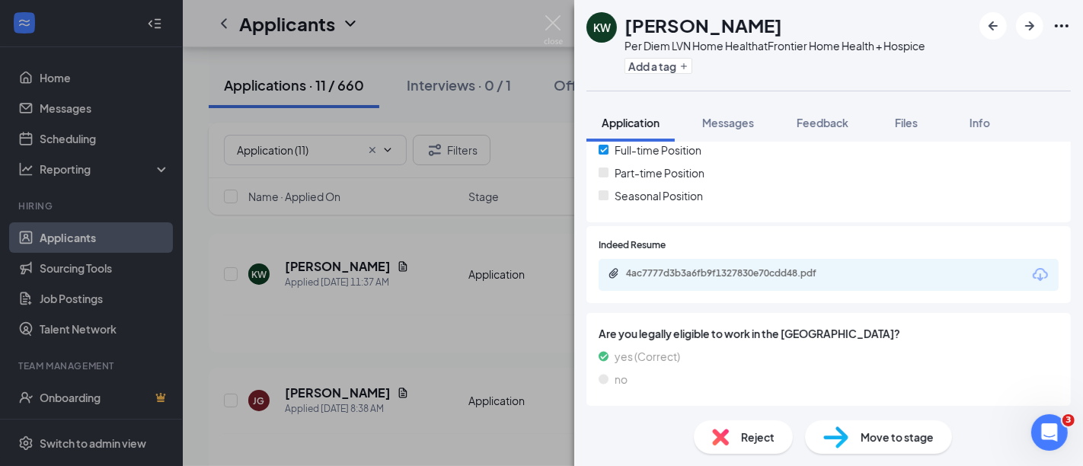
click at [884, 273] on div "4ac7777d3b3a6fb9f1327830e70cdd48.pdf" at bounding box center [829, 275] width 460 height 32
click at [860, 276] on div "4ac7777d3b3a6fb9f1327830e70cdd48.pdf" at bounding box center [829, 275] width 460 height 32
click at [862, 283] on div "4ac7777d3b3a6fb9f1327830e70cdd48.pdf" at bounding box center [829, 275] width 460 height 32
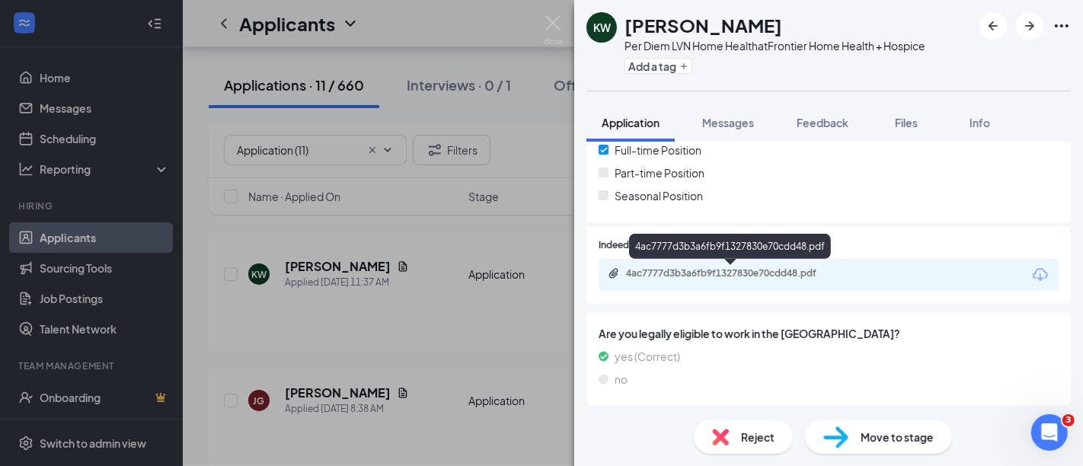
click at [846, 270] on div "4ac7777d3b3a6fb9f1327830e70cdd48.pdf" at bounding box center [731, 273] width 247 height 12
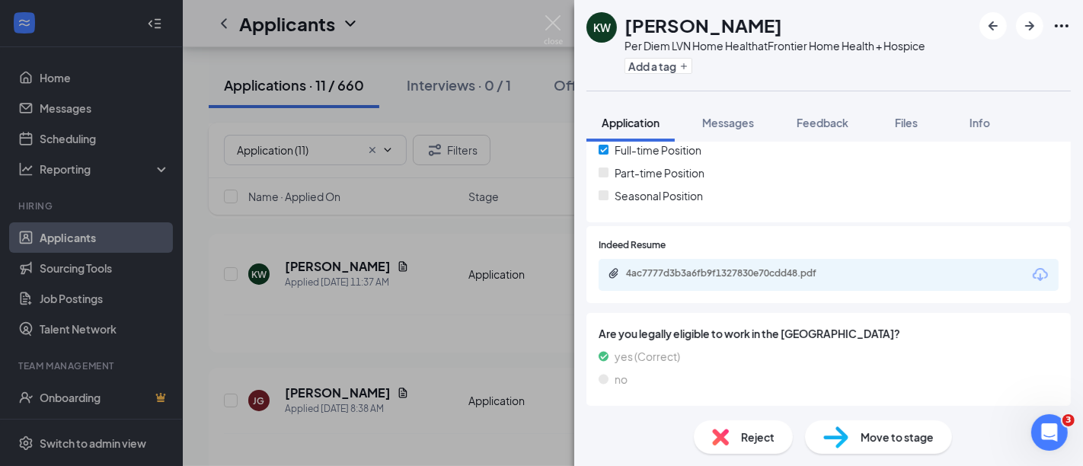
scroll to position [345, 0]
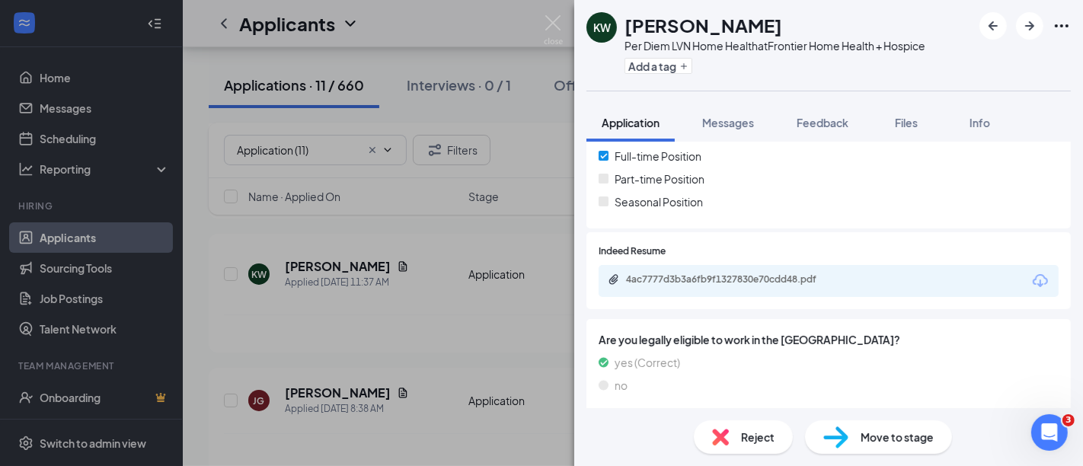
click at [896, 442] on span "Move to stage" at bounding box center [896, 437] width 73 height 17
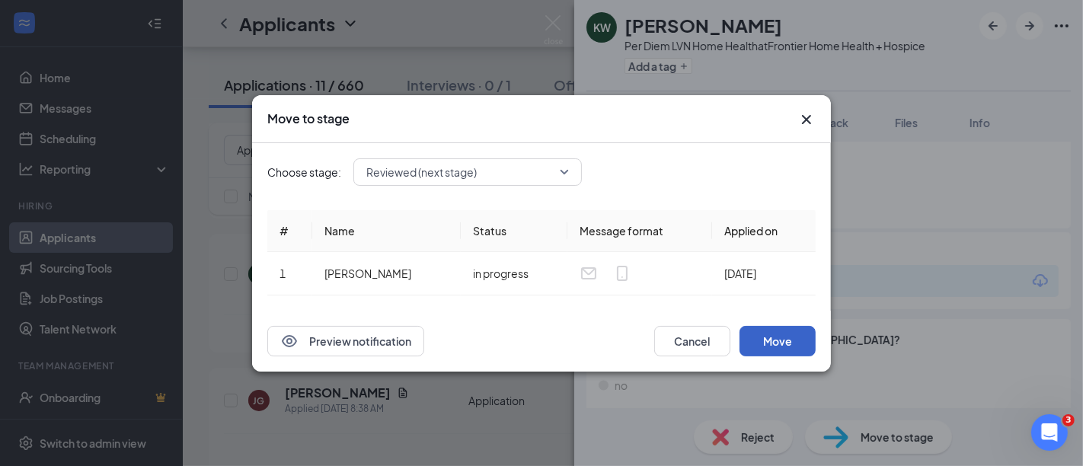
click at [781, 337] on button "Move" at bounding box center [777, 341] width 76 height 30
